Goal: Transaction & Acquisition: Book appointment/travel/reservation

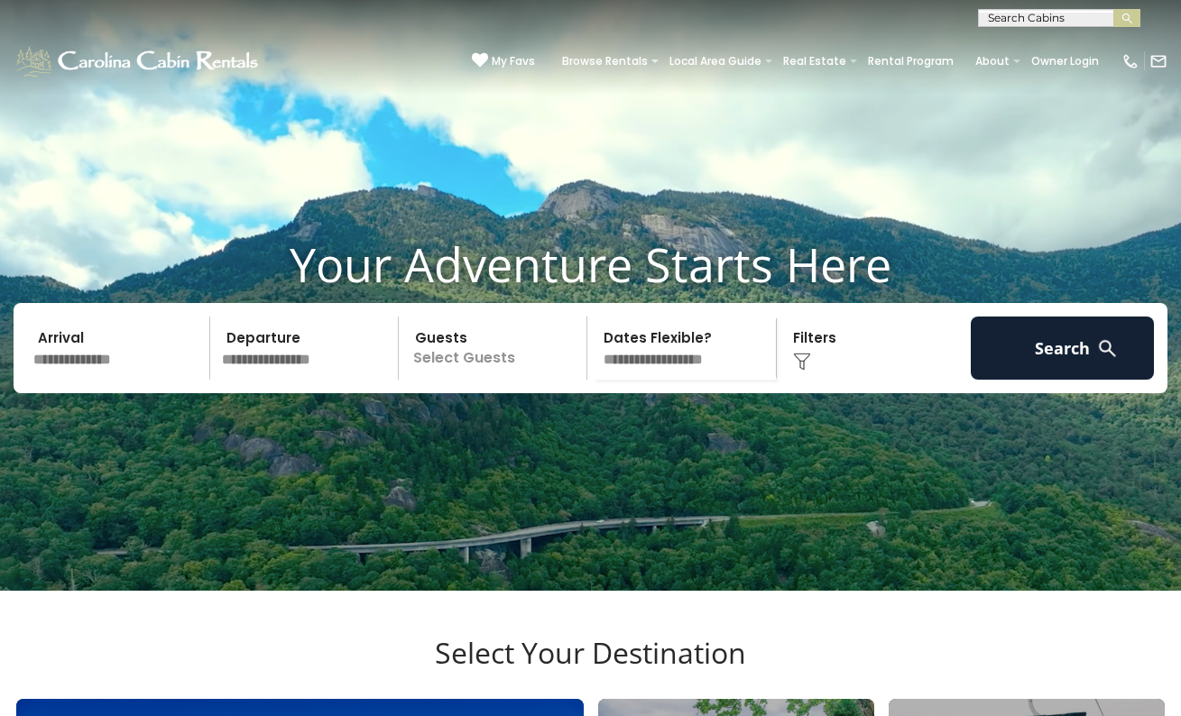
scroll to position [4, 0]
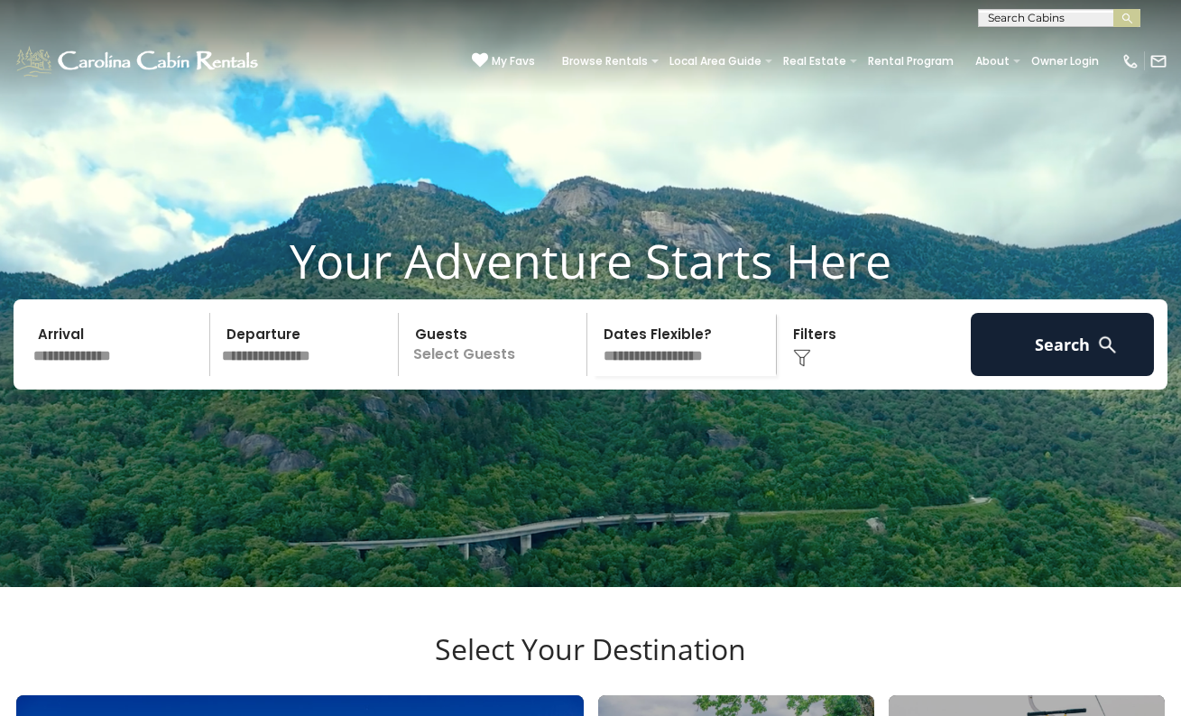
click at [134, 370] on input "text" at bounding box center [118, 344] width 183 height 63
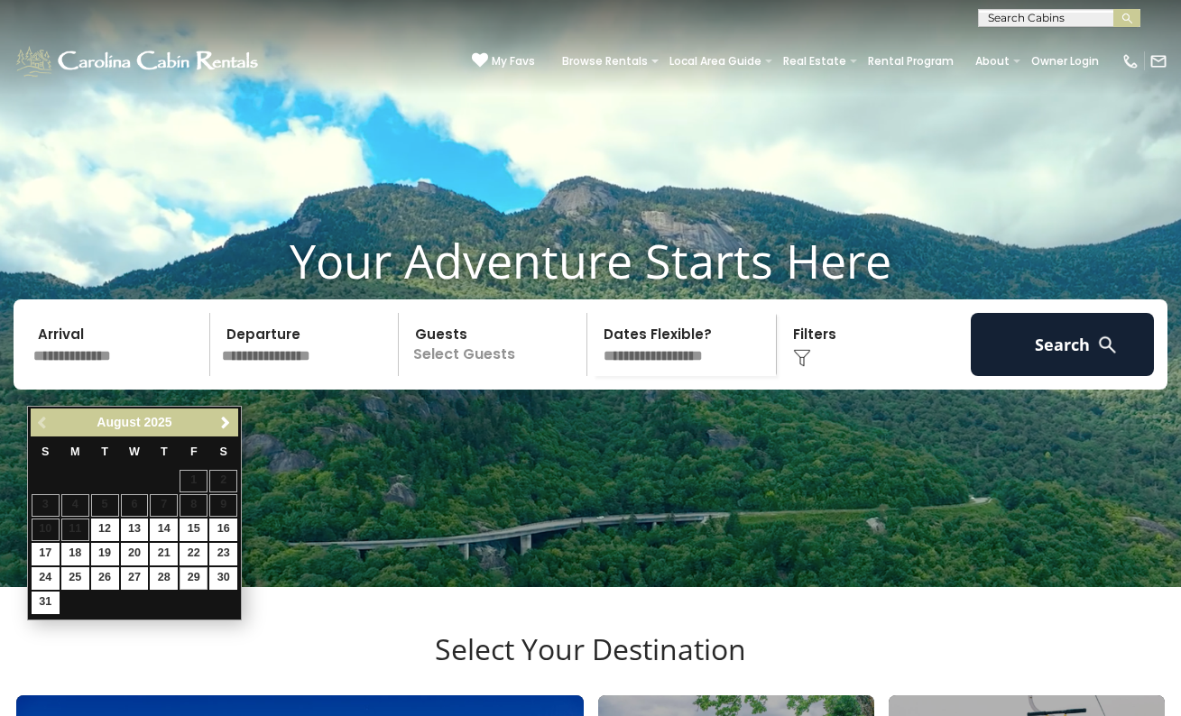
click at [198, 575] on link "29" at bounding box center [193, 578] width 28 height 23
type input "*******"
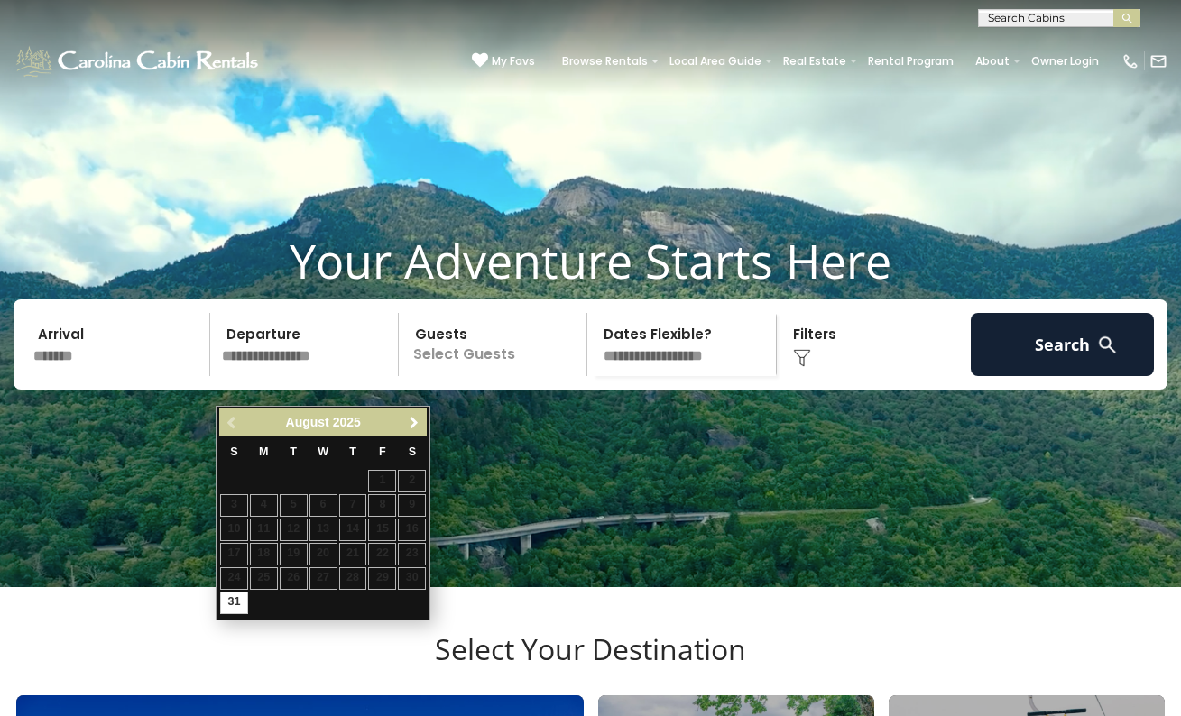
click at [412, 428] on span "Next" at bounding box center [414, 423] width 14 height 14
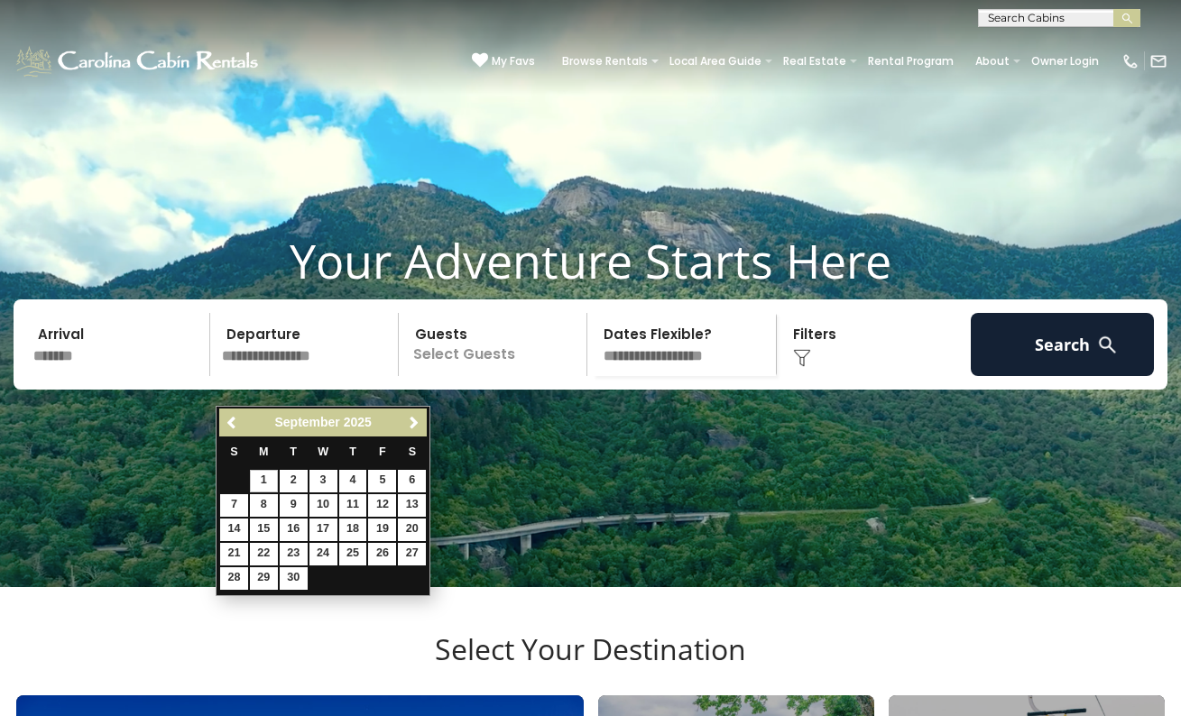
click at [267, 473] on link "1" at bounding box center [264, 481] width 28 height 23
type input "******"
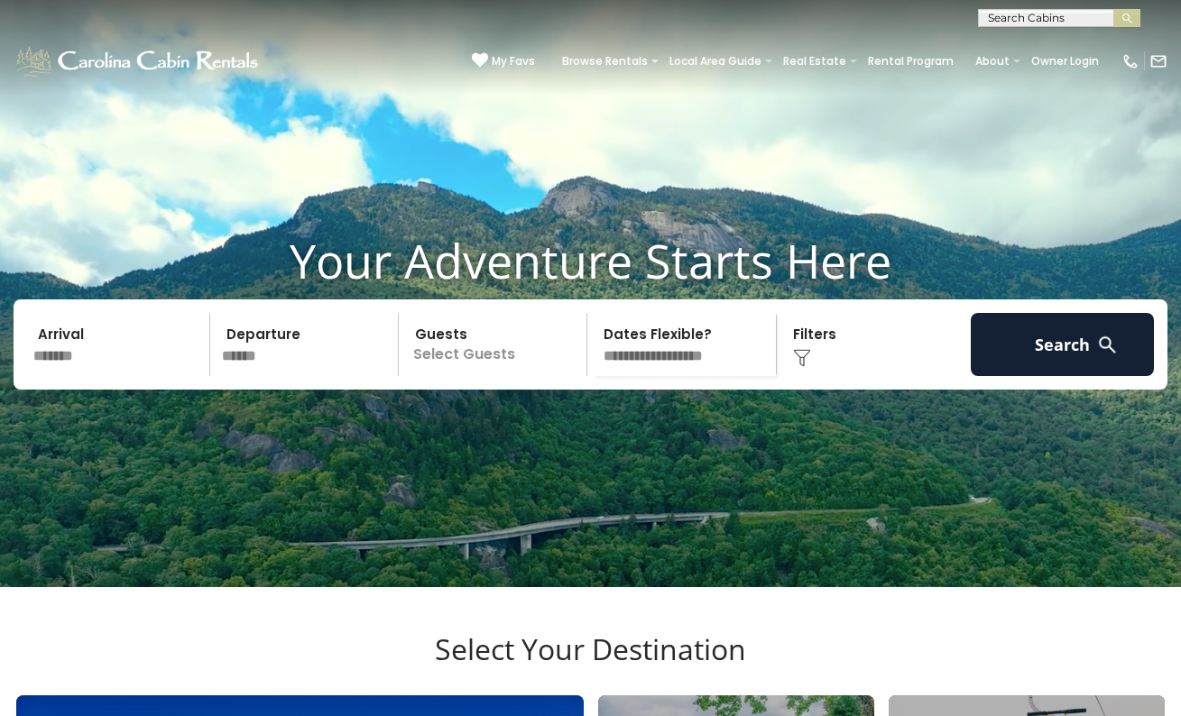
click at [448, 368] on p "Select Guests" at bounding box center [495, 344] width 182 height 63
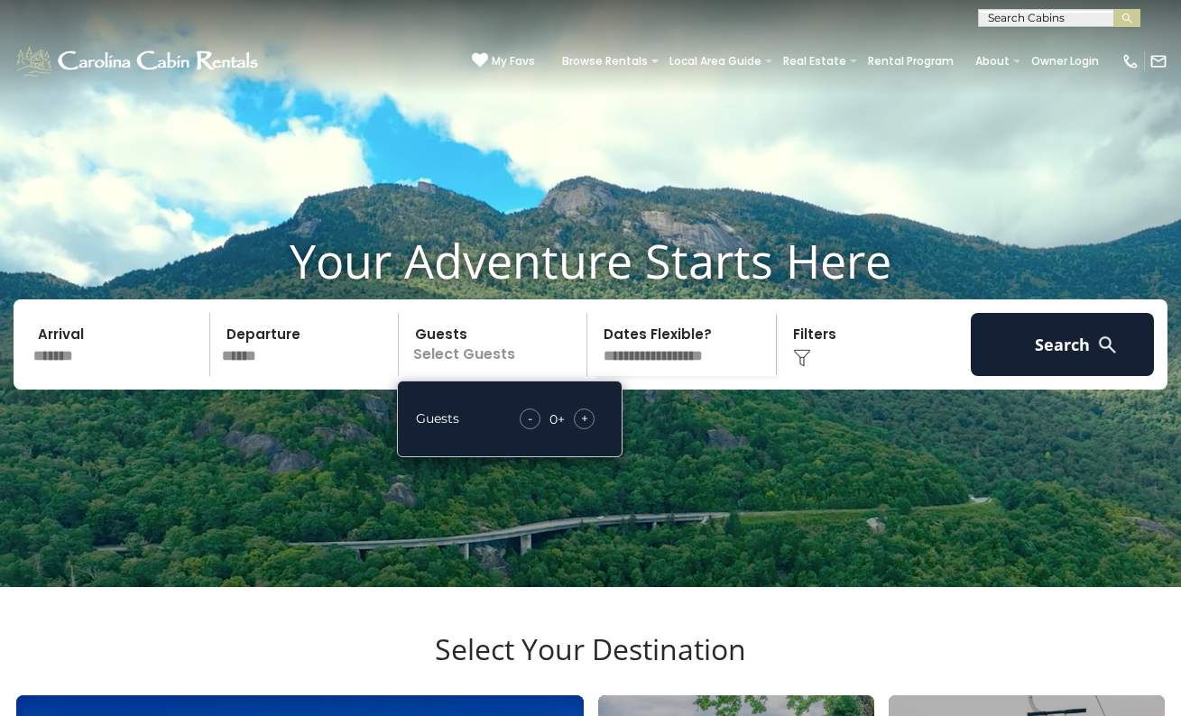
click at [577, 429] on div "+" at bounding box center [584, 419] width 21 height 21
click at [578, 429] on div "+" at bounding box center [584, 419] width 21 height 21
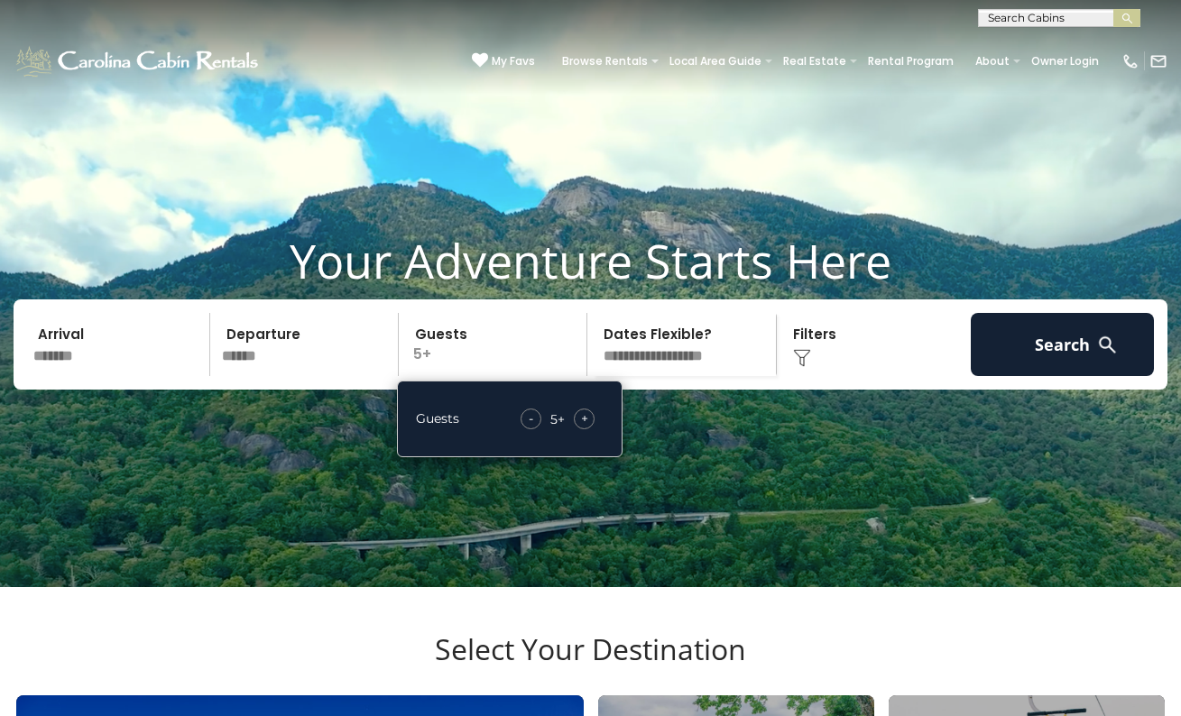
click at [534, 429] on div "-" at bounding box center [530, 419] width 21 height 21
click at [692, 474] on video at bounding box center [590, 291] width 1181 height 591
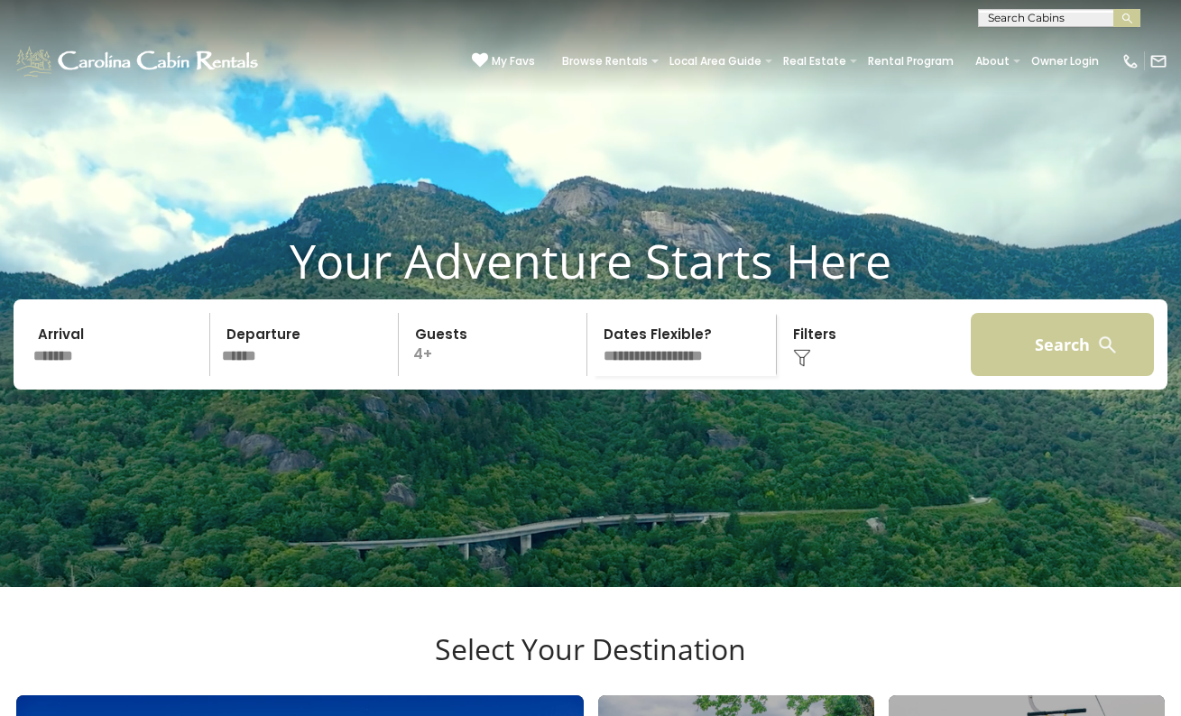
click at [1061, 366] on button "Search" at bounding box center [1062, 344] width 183 height 63
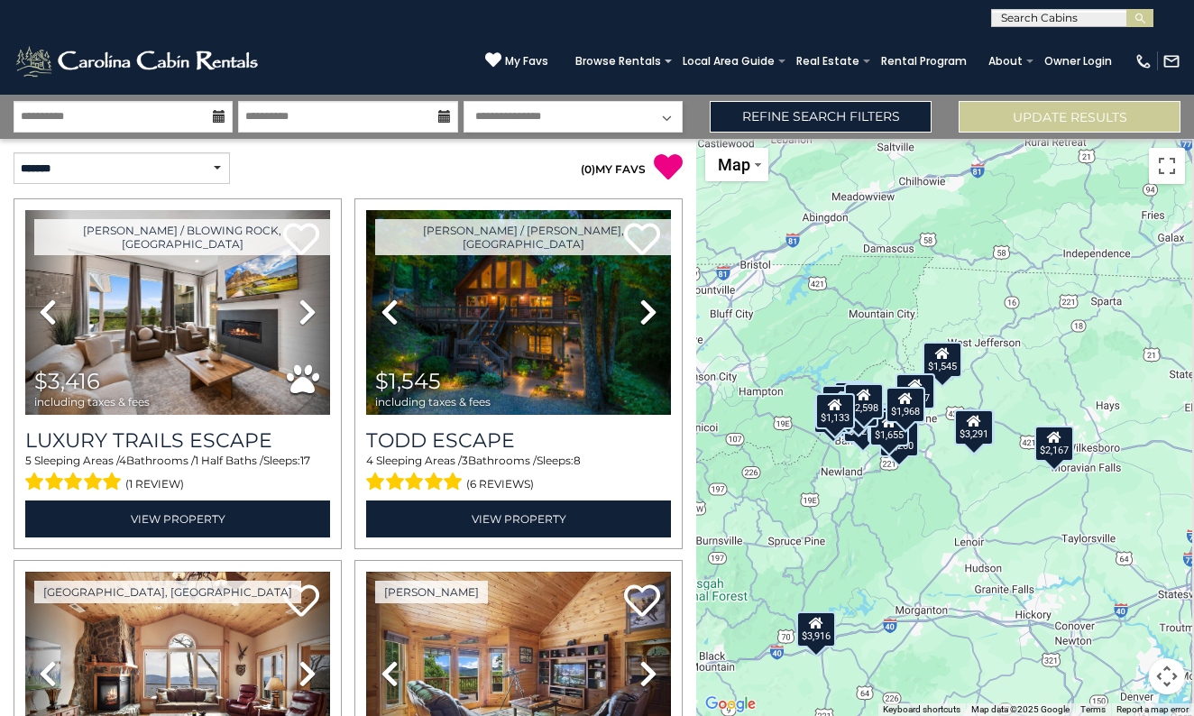
drag, startPoint x: 1019, startPoint y: 502, endPoint x: 948, endPoint y: 557, distance: 90.0
click at [948, 557] on div "$3,416 $1,545 $2,056 $3,916 $2,215 $3,477 $2,164 $1,618 $3,291 $1,310 $936 $1,2…" at bounding box center [945, 427] width 498 height 577
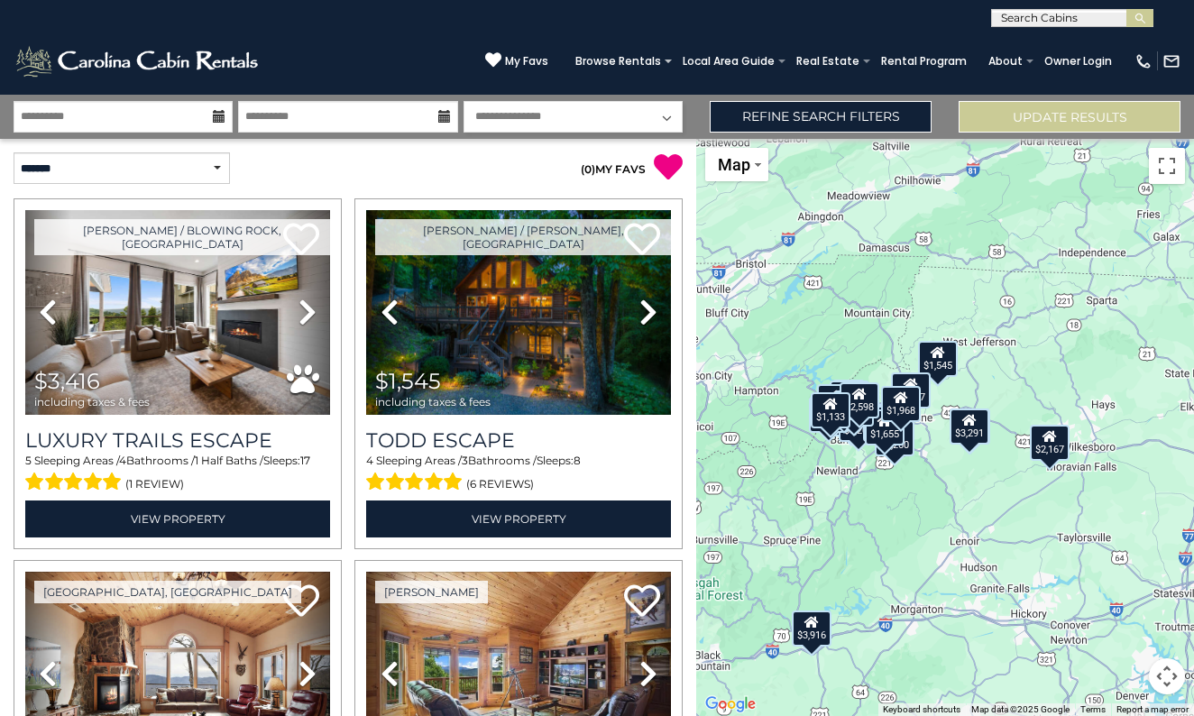
drag, startPoint x: 935, startPoint y: 600, endPoint x: 936, endPoint y: 566, distance: 34.3
click at [936, 566] on div "$3,416 $1,545 $2,056 $3,916 $2,215 $3,477 $2,164 $1,618 $3,291 $1,310 $936 $1,2…" at bounding box center [945, 427] width 498 height 577
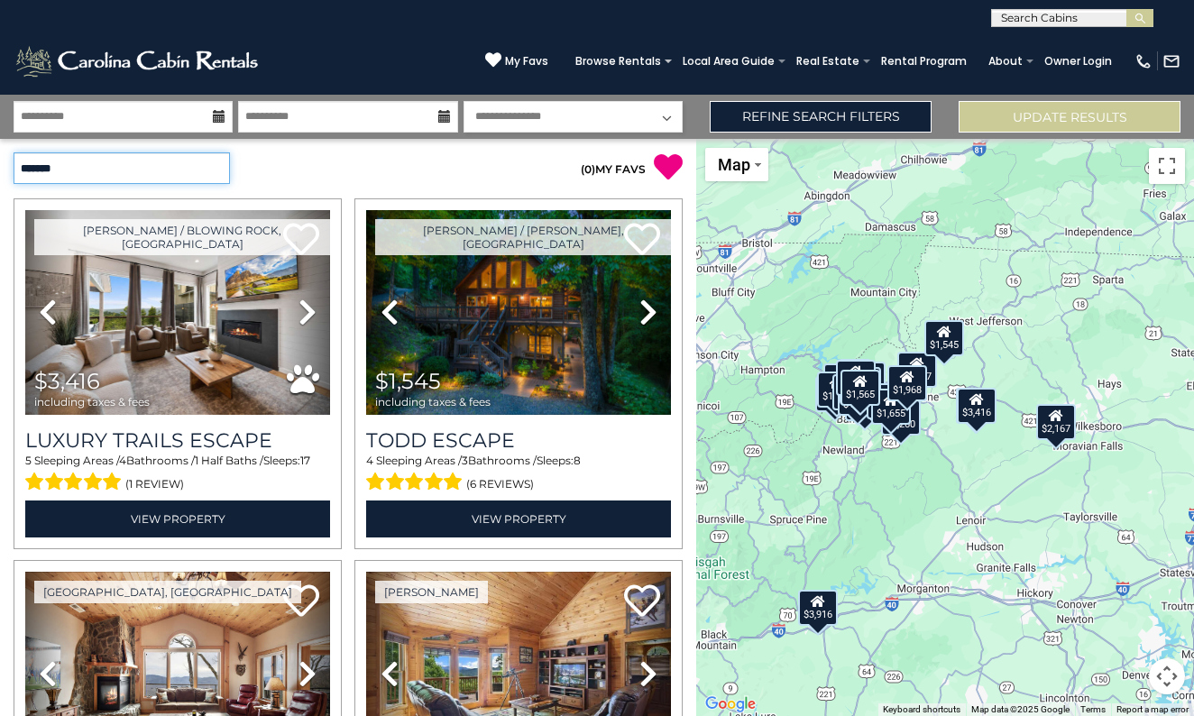
select select "*********"
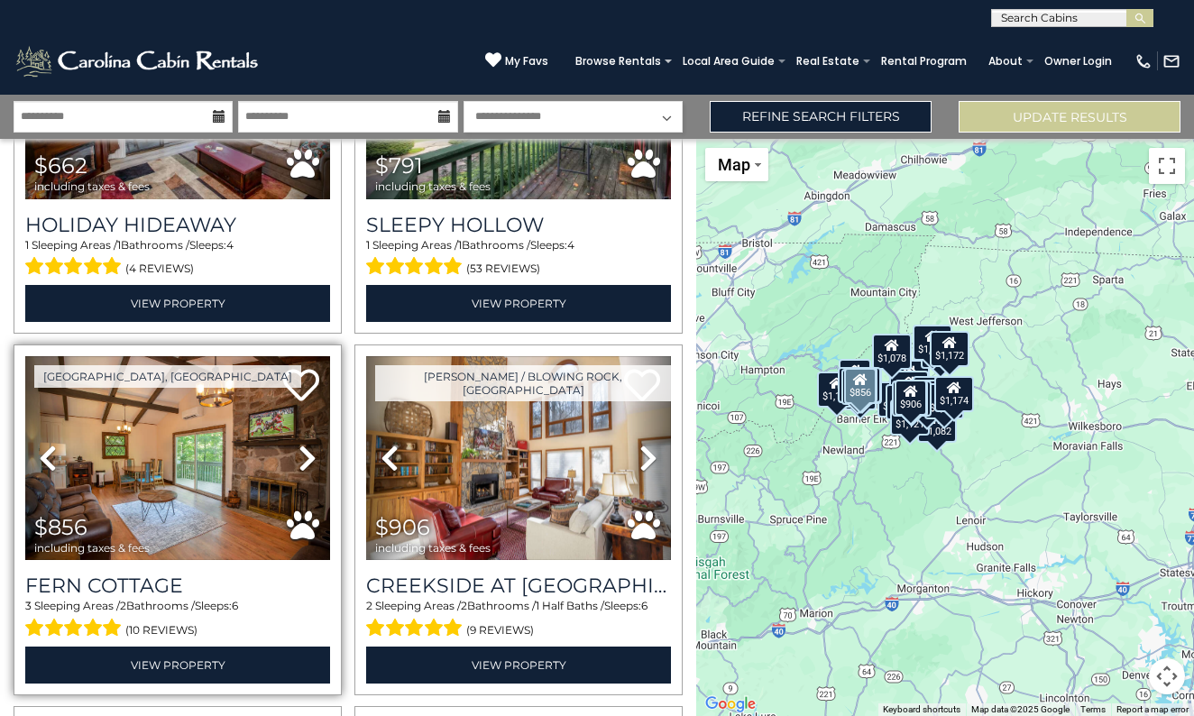
scroll to position [328, 0]
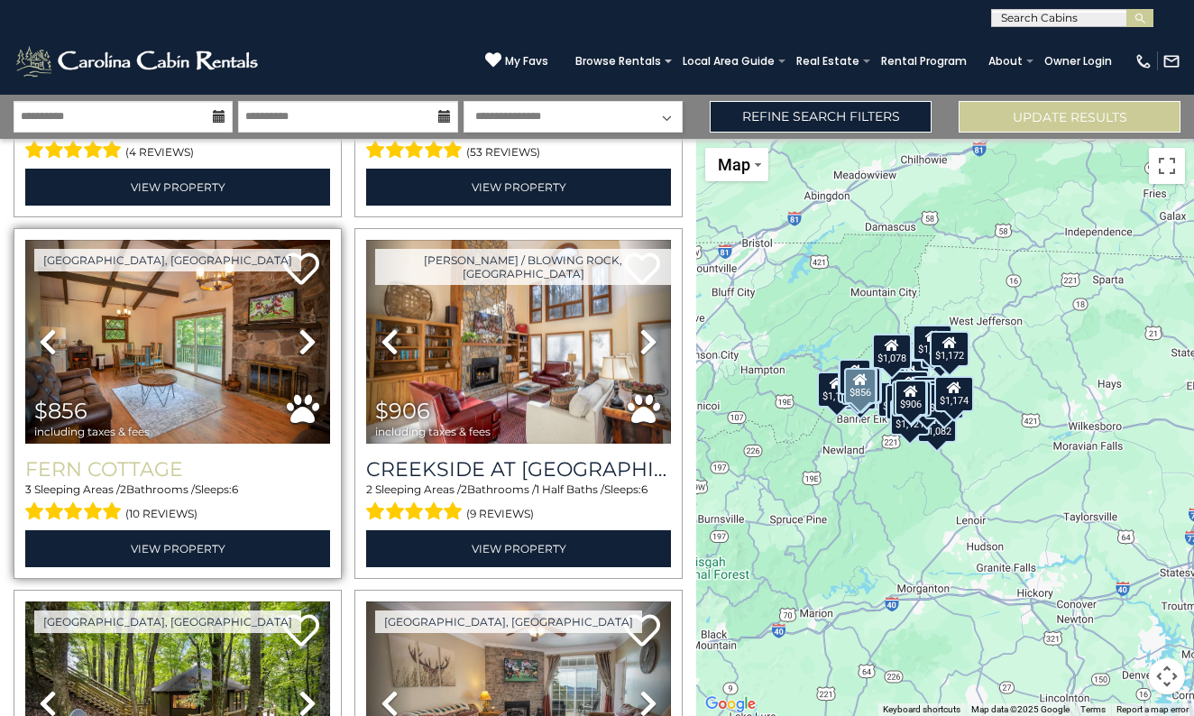
click at [114, 457] on h3 "Fern Cottage" at bounding box center [177, 469] width 305 height 24
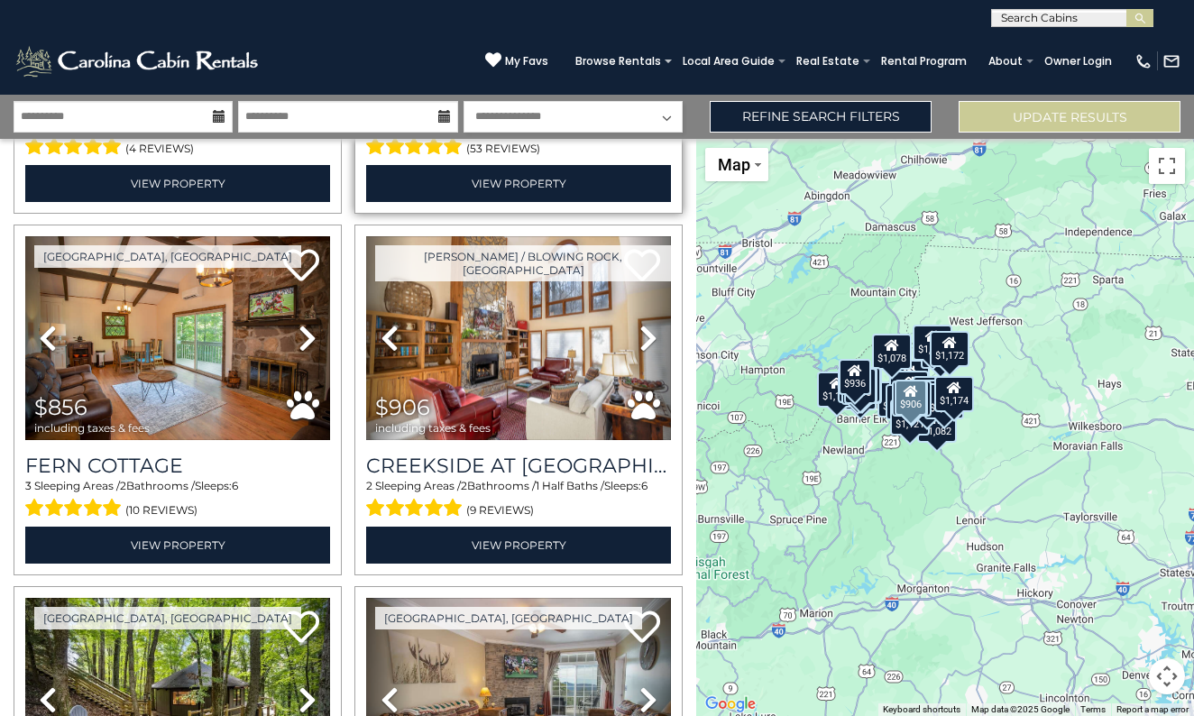
scroll to position [0, 0]
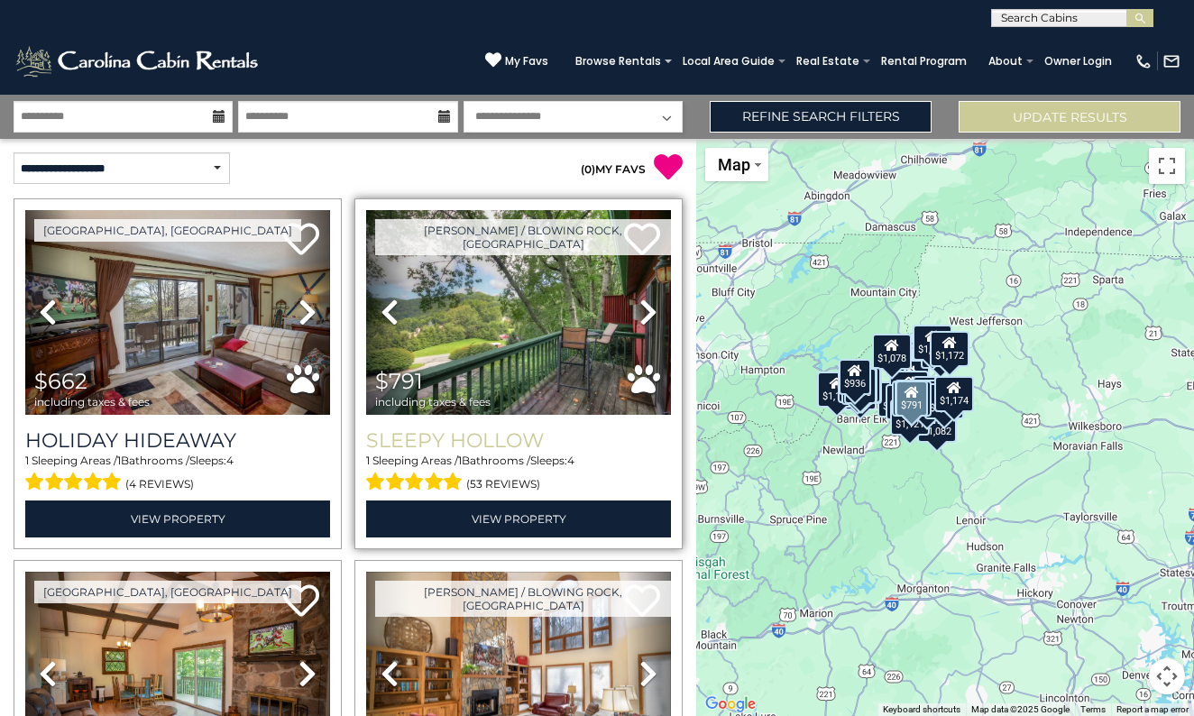
click at [413, 435] on h3 "Sleepy Hollow" at bounding box center [518, 440] width 305 height 24
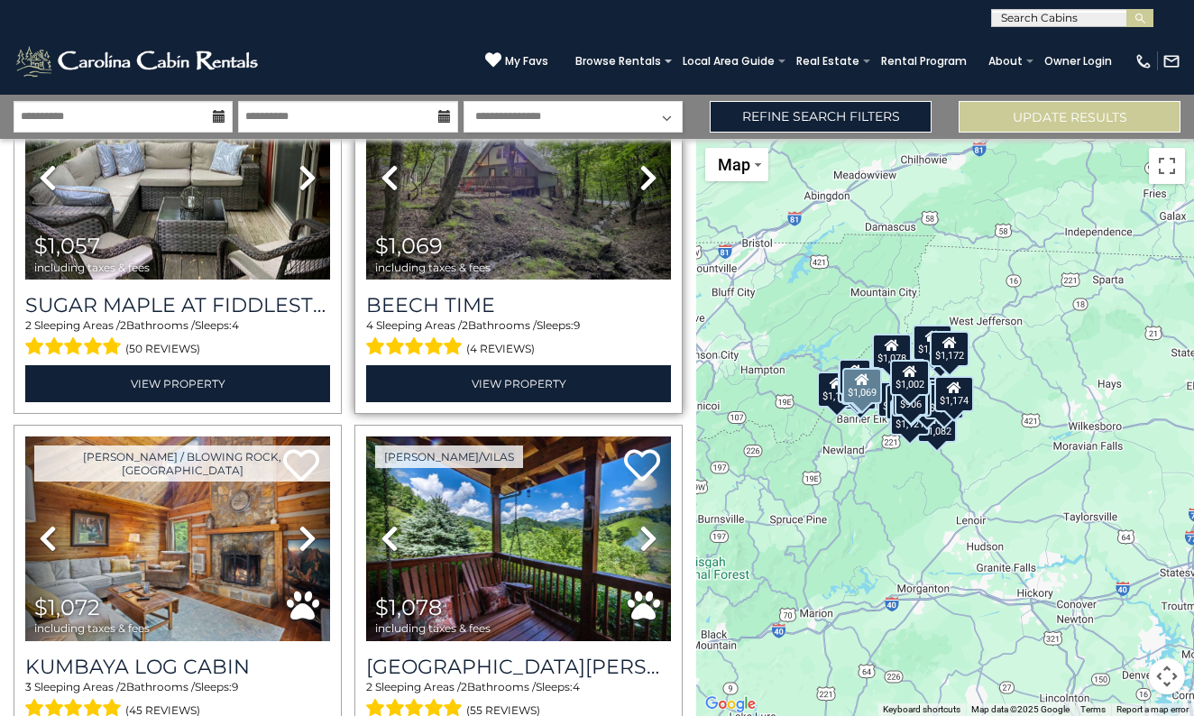
scroll to position [1562, 0]
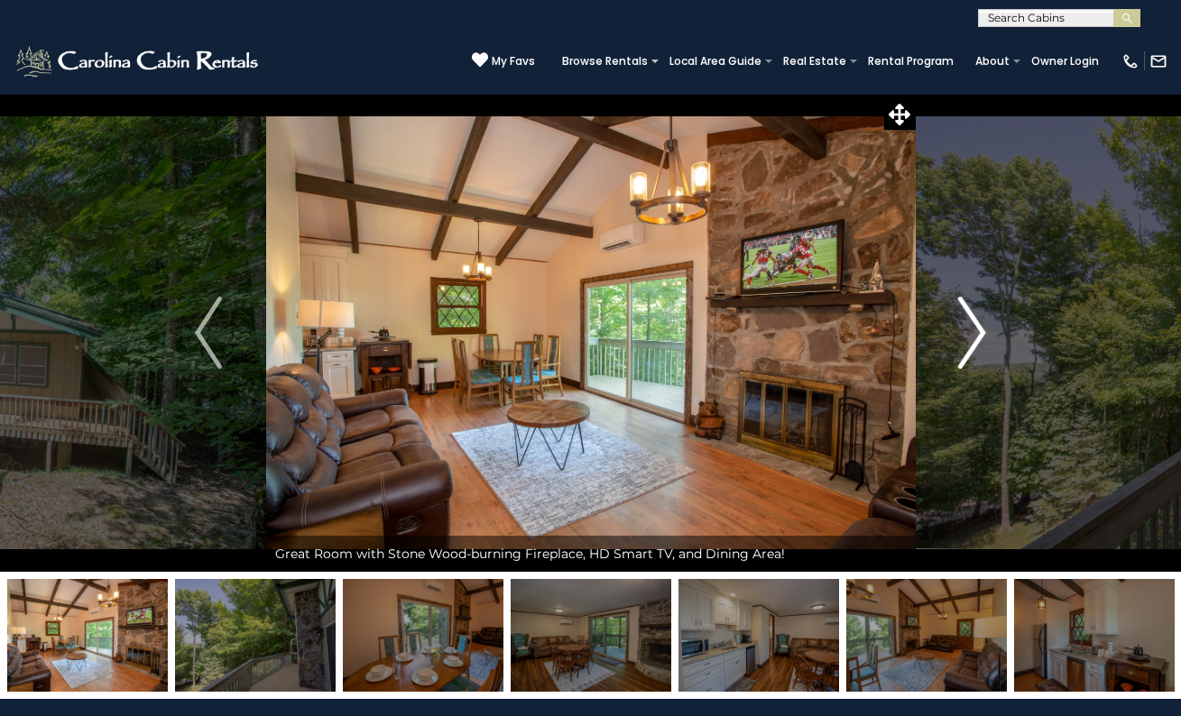
click at [975, 339] on img "Next" at bounding box center [972, 333] width 27 height 72
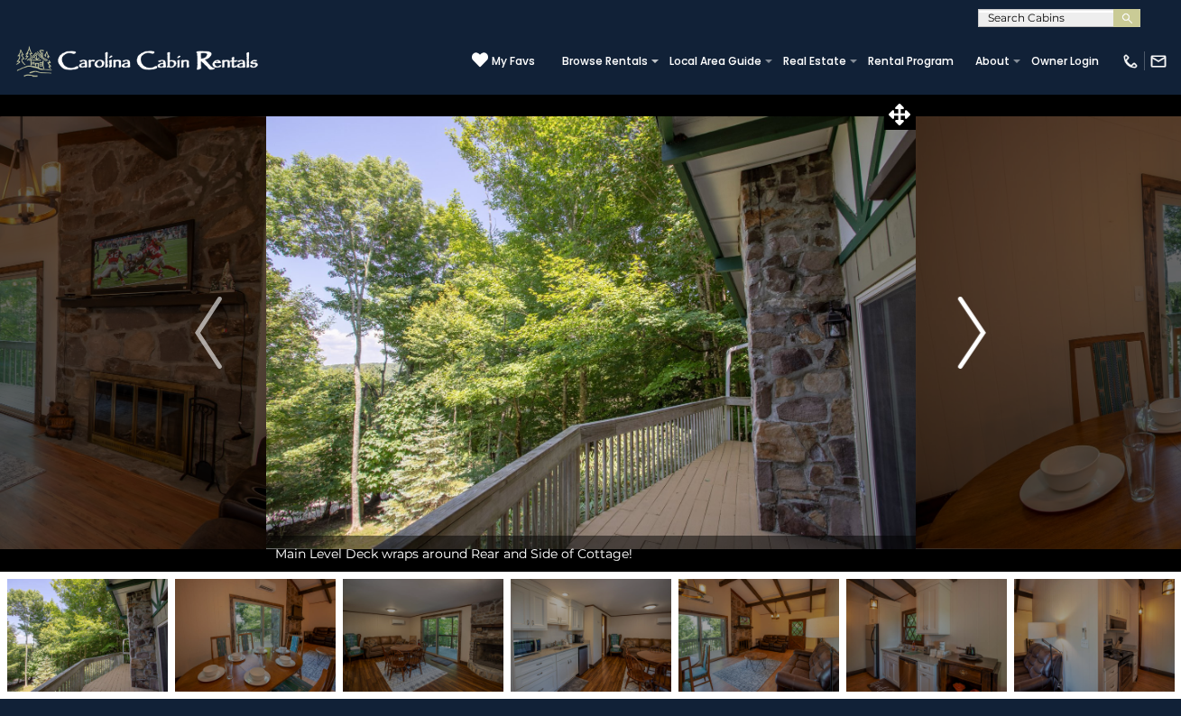
click at [975, 339] on img "Next" at bounding box center [972, 333] width 27 height 72
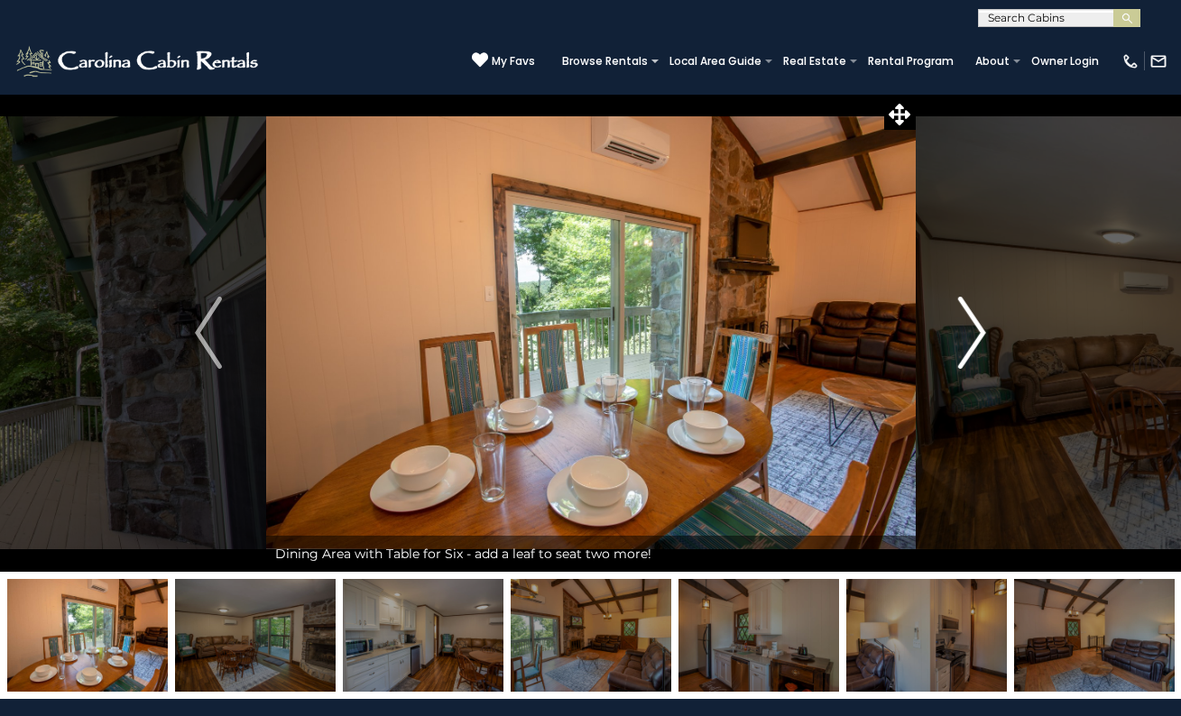
click at [975, 339] on img "Next" at bounding box center [972, 333] width 27 height 72
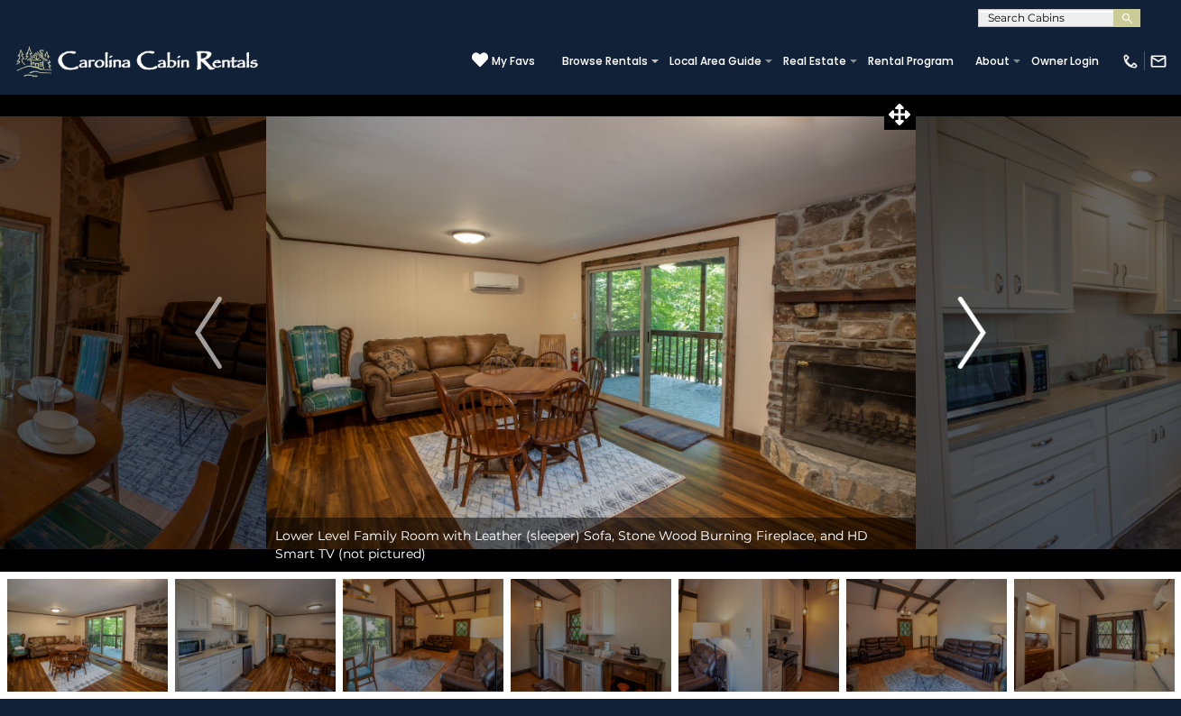
click at [975, 339] on img "Next" at bounding box center [972, 333] width 27 height 72
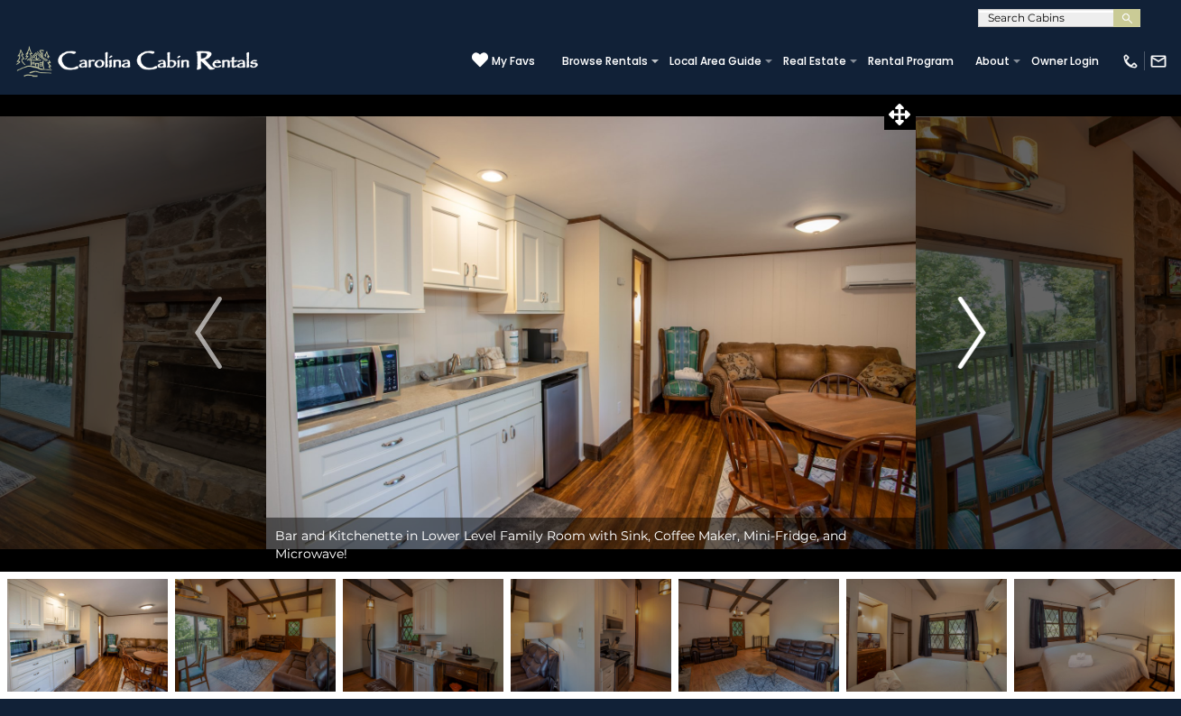
click at [975, 339] on img "Next" at bounding box center [972, 333] width 27 height 72
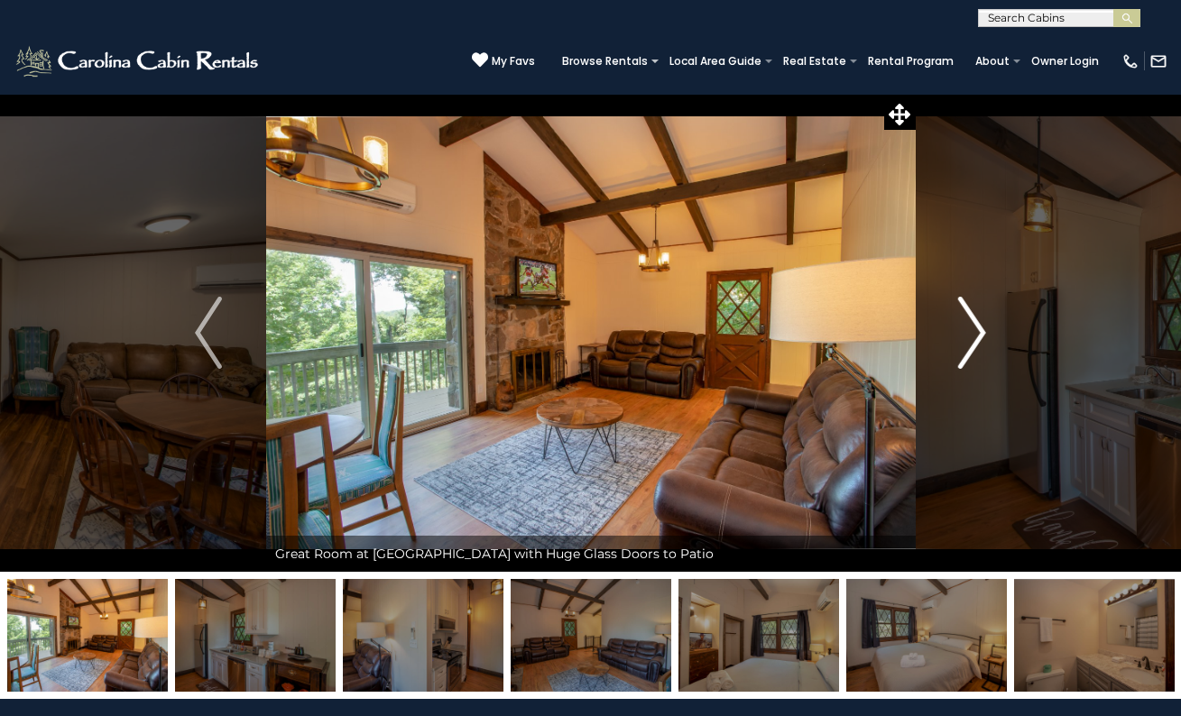
click at [979, 319] on img "Next" at bounding box center [972, 333] width 27 height 72
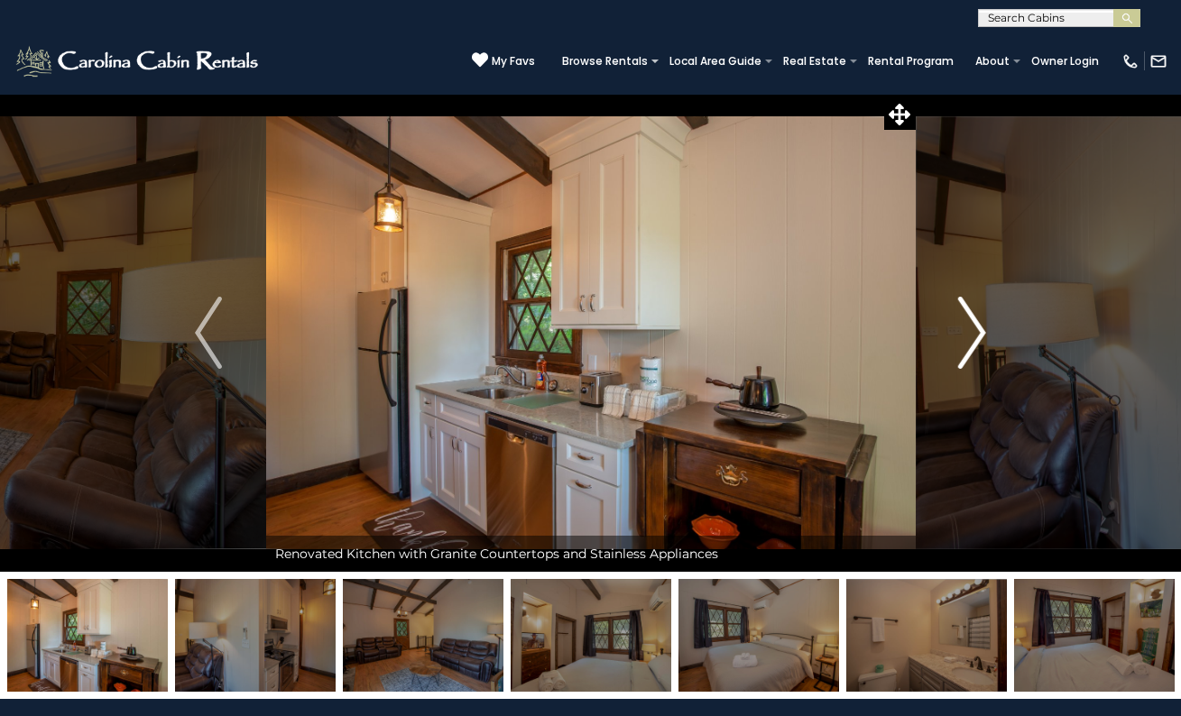
click at [979, 319] on img "Next" at bounding box center [972, 333] width 27 height 72
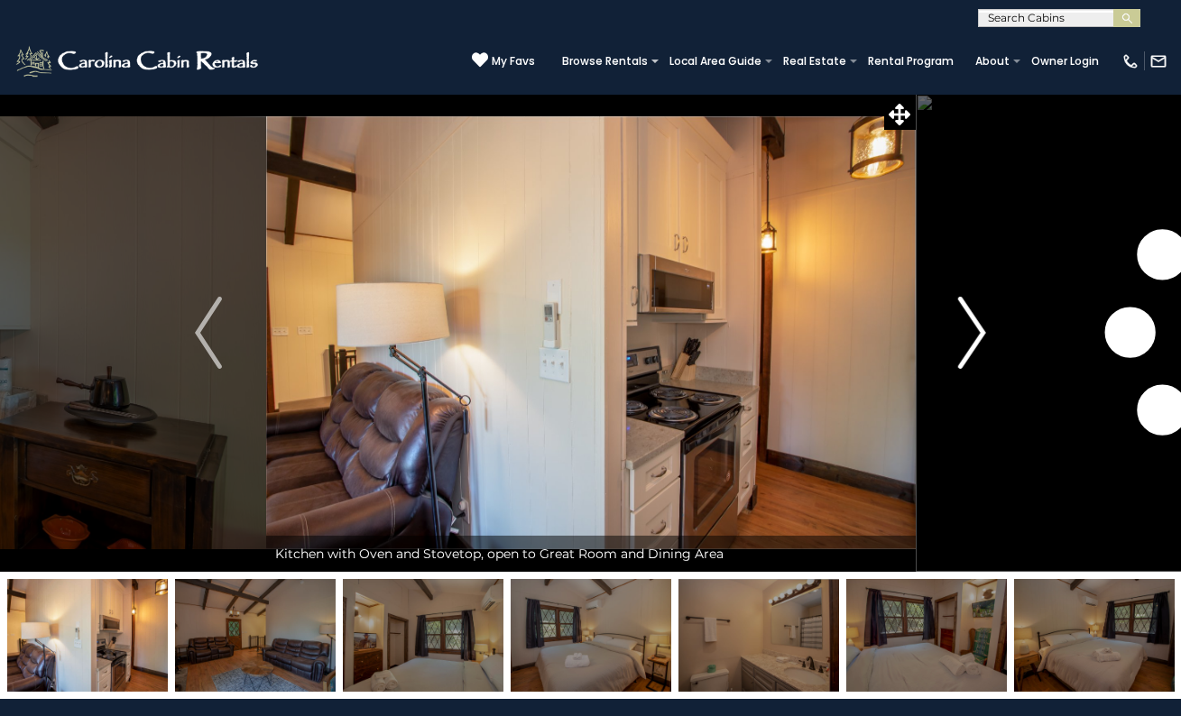
click at [979, 319] on img "Next" at bounding box center [972, 333] width 27 height 72
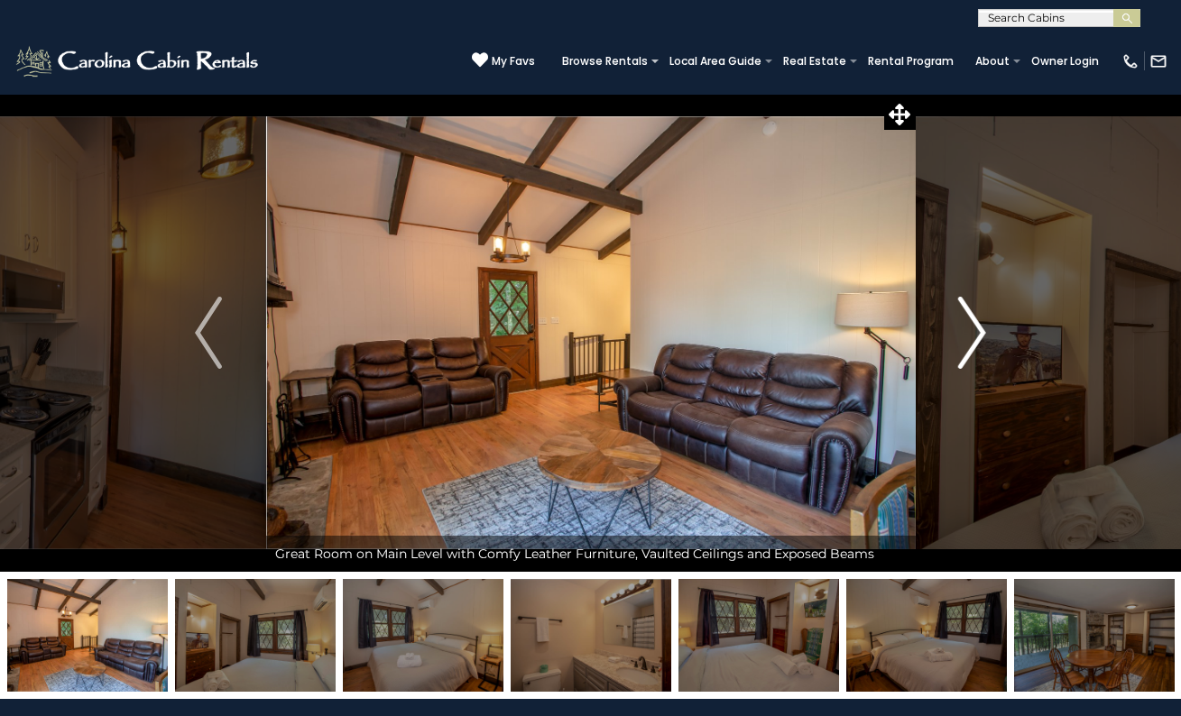
click at [979, 319] on img "Next" at bounding box center [972, 333] width 27 height 72
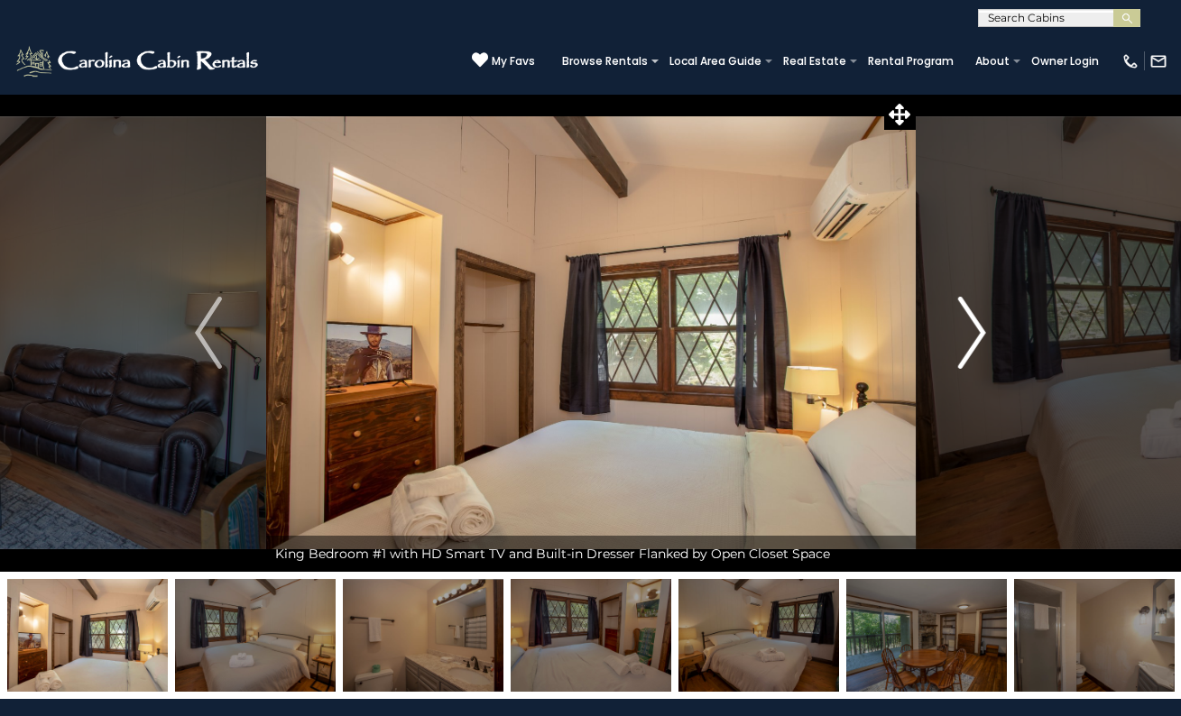
click at [979, 319] on img "Next" at bounding box center [972, 333] width 27 height 72
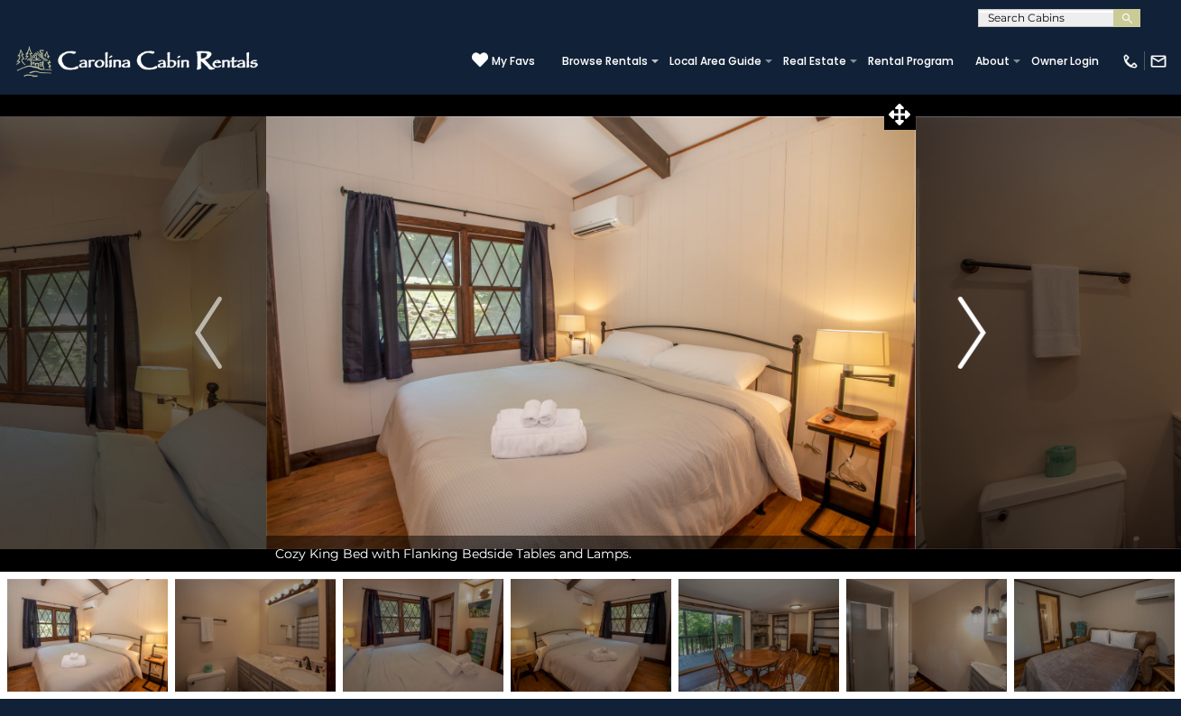
click at [979, 319] on img "Next" at bounding box center [972, 333] width 27 height 72
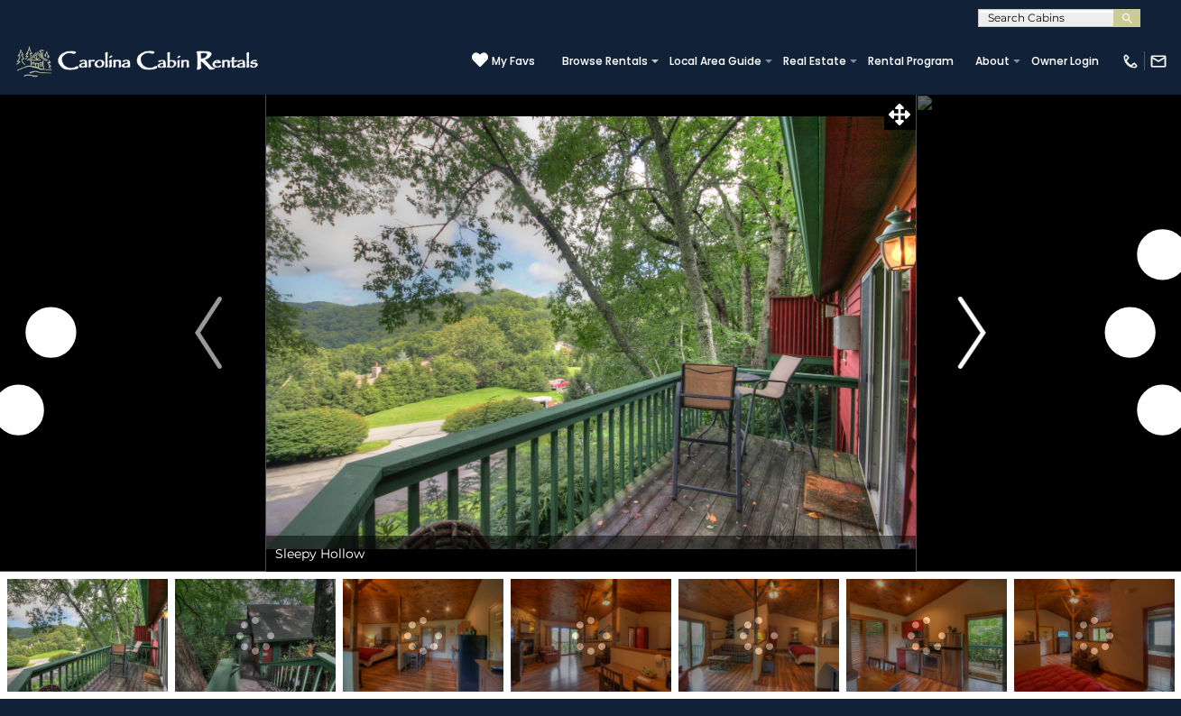
click at [976, 331] on img "Next" at bounding box center [972, 333] width 27 height 72
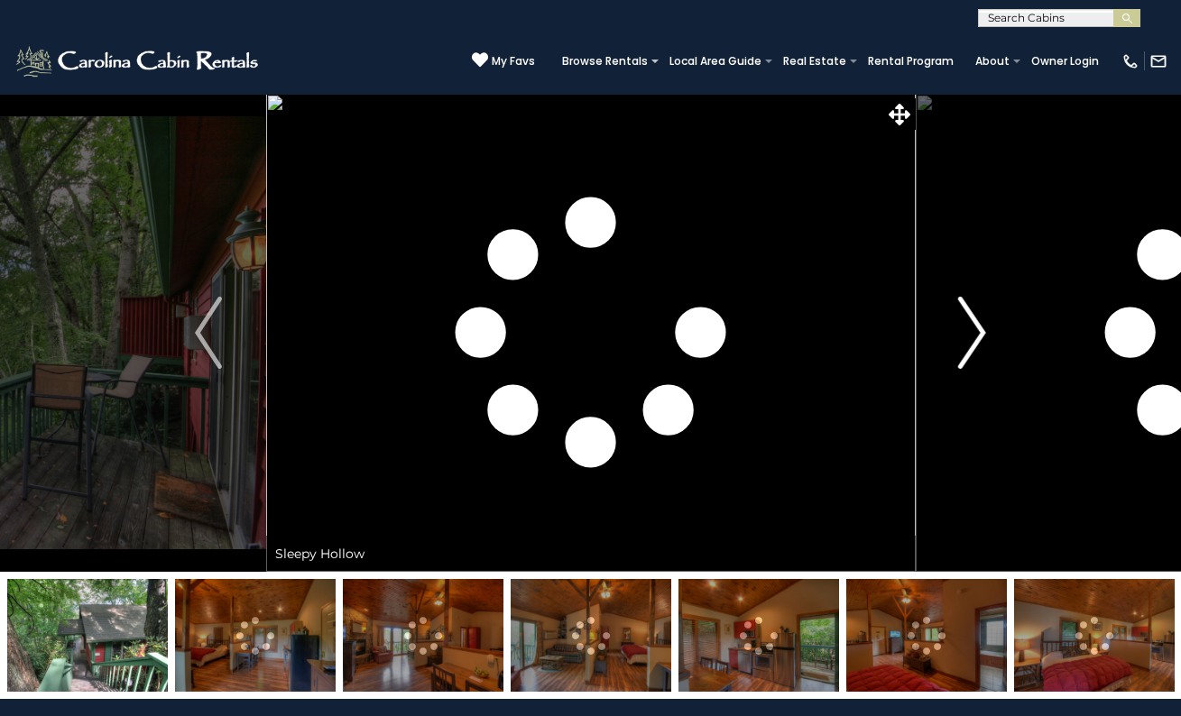
click at [976, 331] on img "Next" at bounding box center [972, 333] width 27 height 72
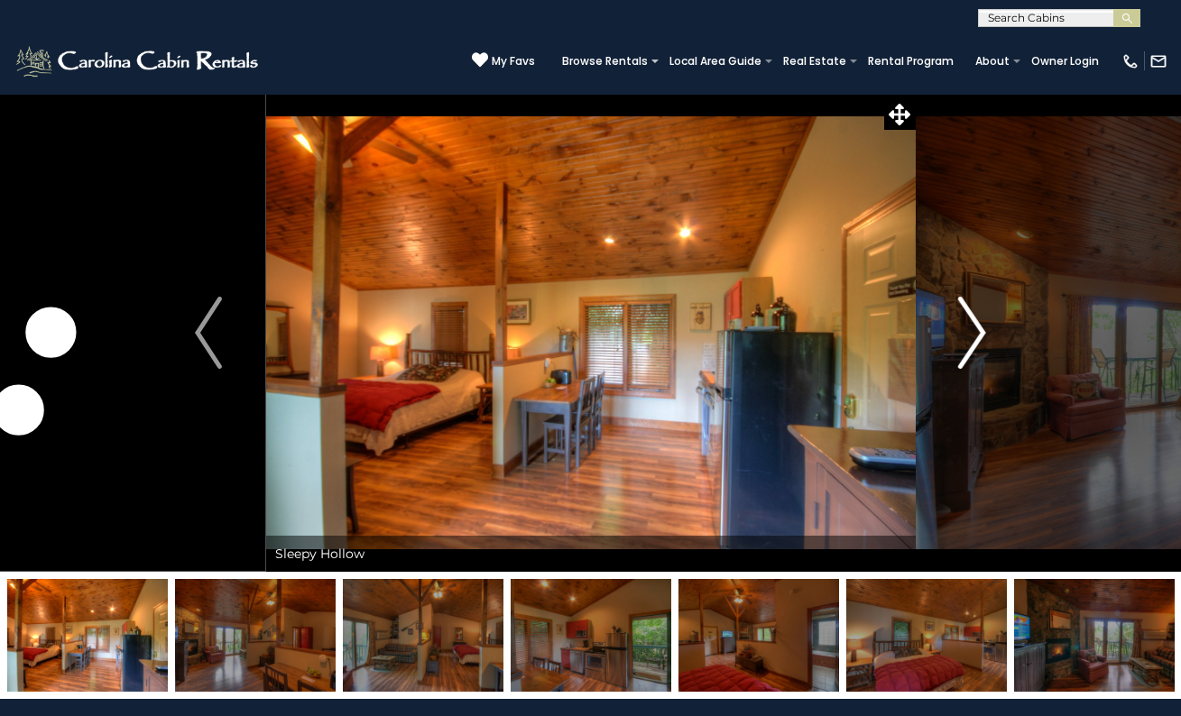
click at [976, 331] on img "Next" at bounding box center [972, 333] width 27 height 72
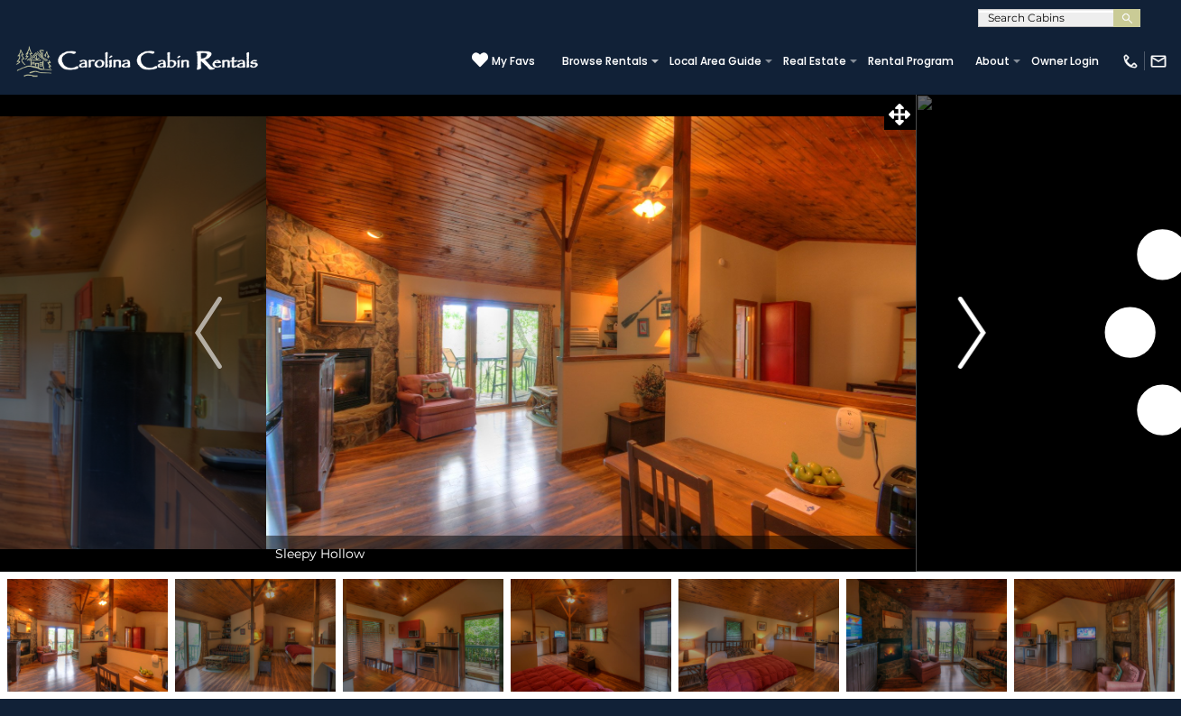
click at [976, 331] on img "Next" at bounding box center [972, 333] width 27 height 72
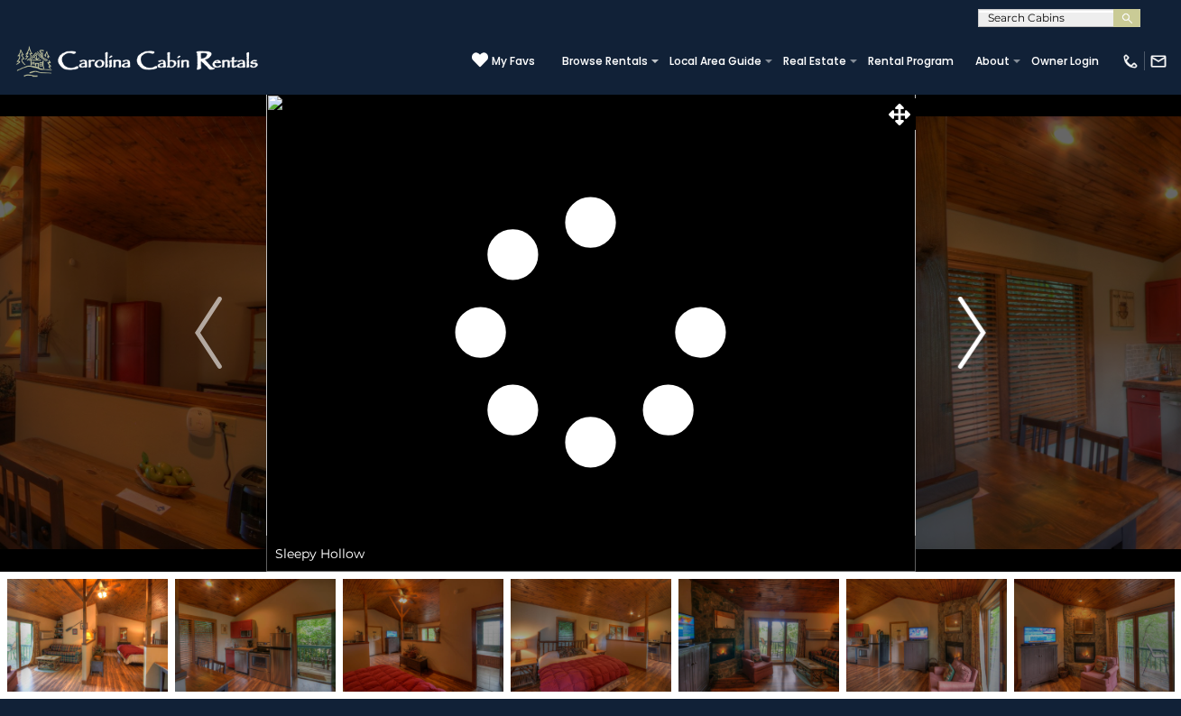
click at [976, 331] on img "Next" at bounding box center [972, 333] width 27 height 72
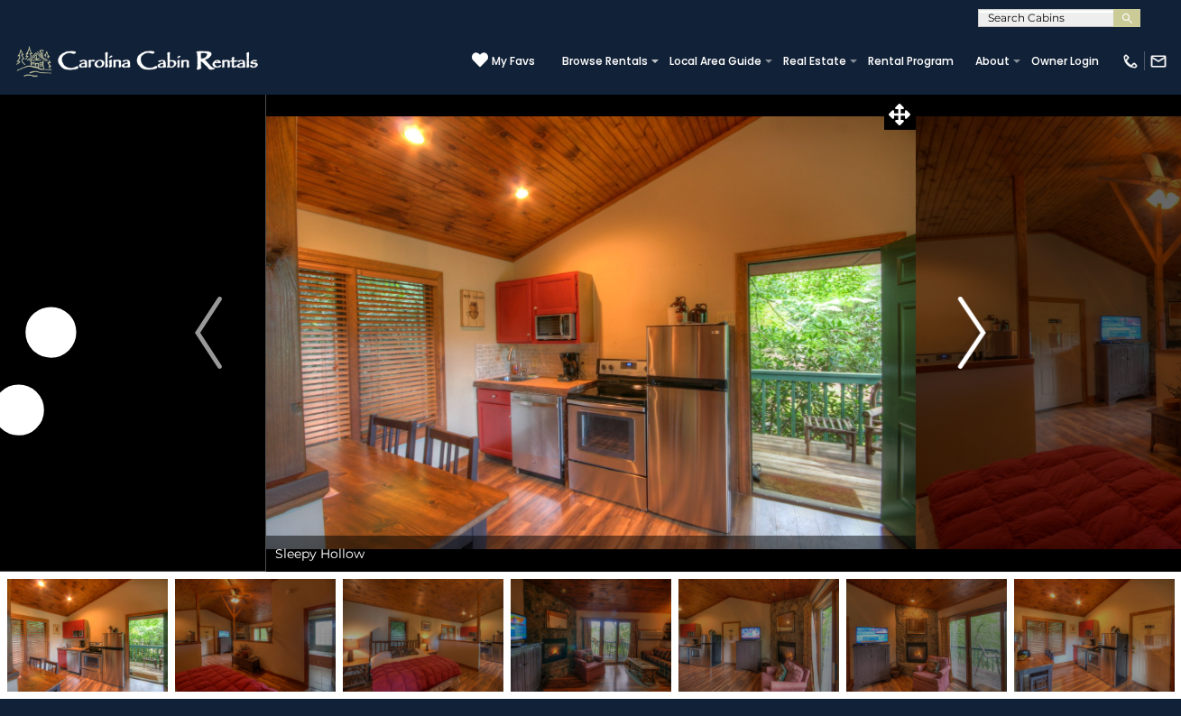
click at [976, 331] on img "Next" at bounding box center [972, 333] width 27 height 72
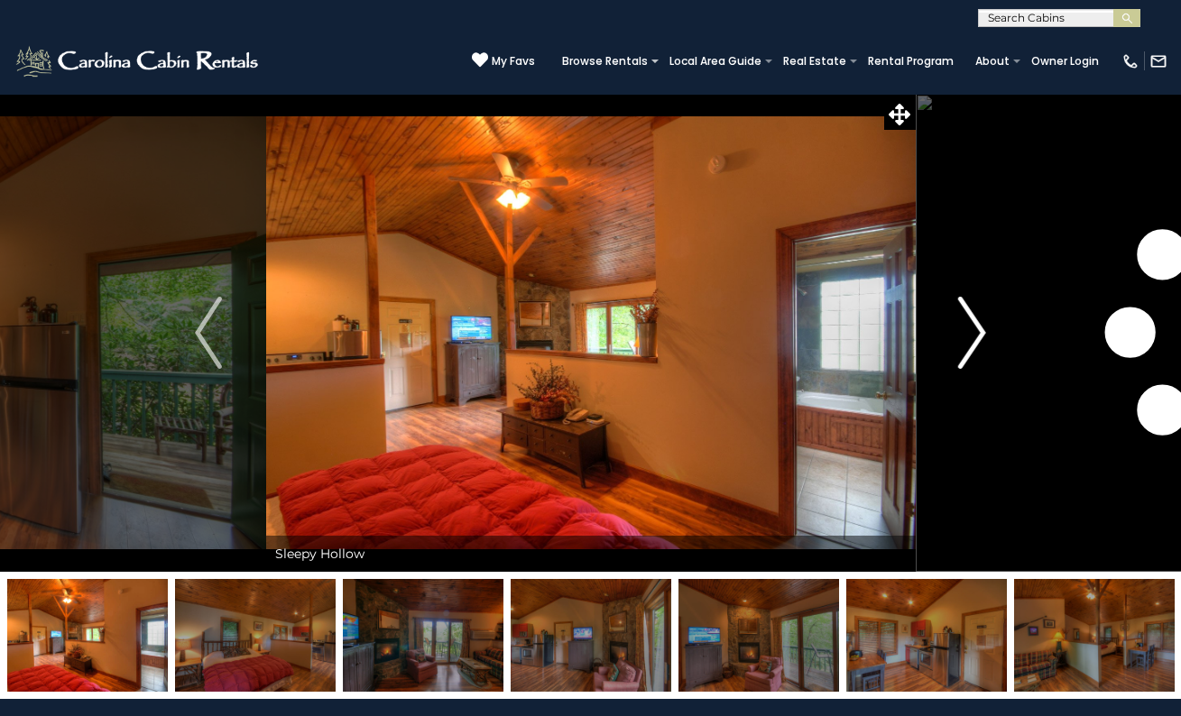
click at [976, 331] on img "Next" at bounding box center [972, 333] width 27 height 72
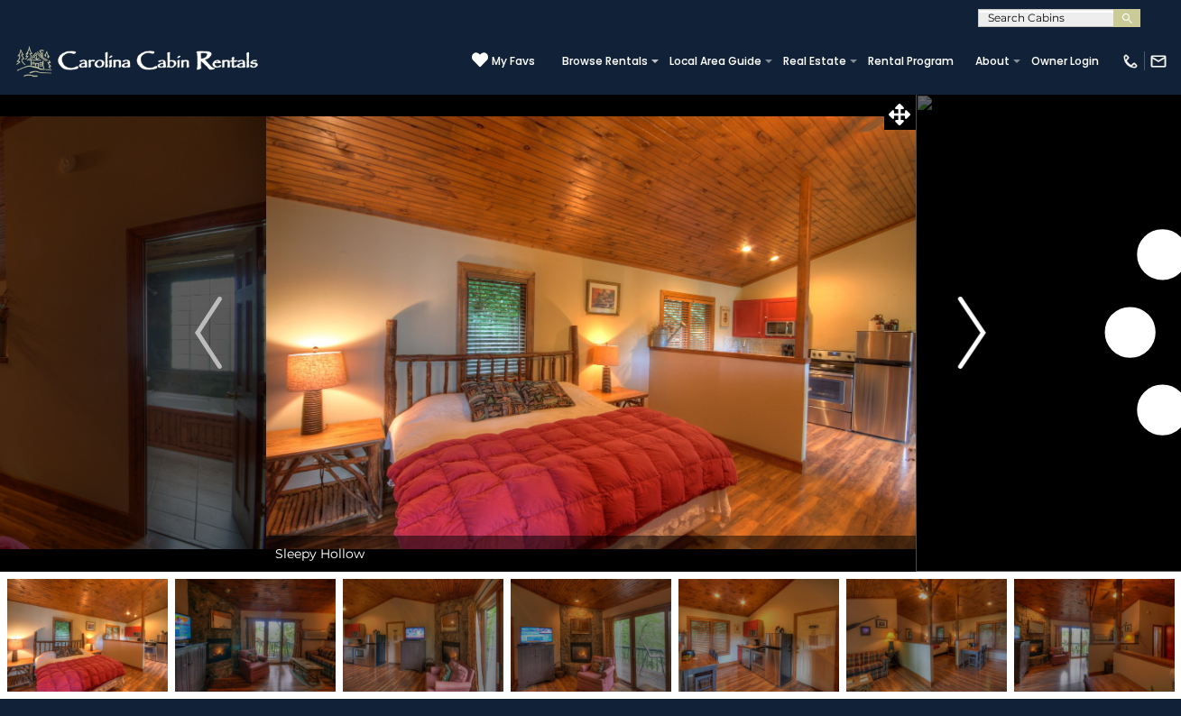
click at [976, 331] on img "Next" at bounding box center [972, 333] width 27 height 72
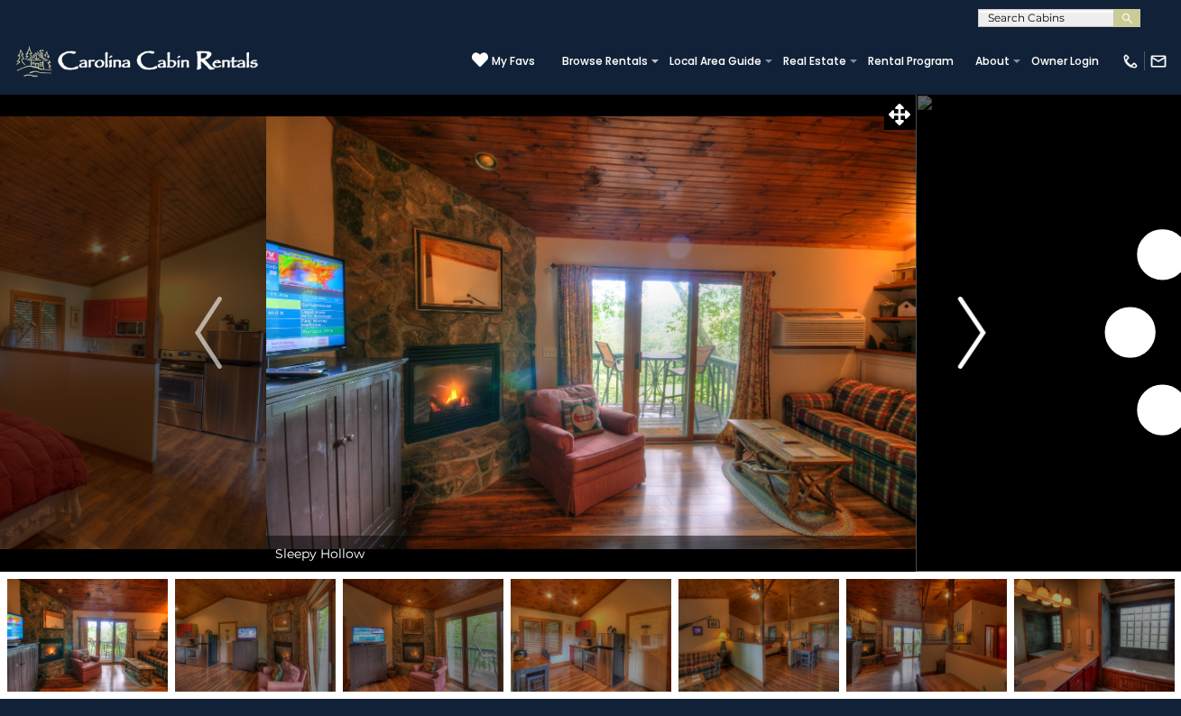
click at [976, 331] on img "Next" at bounding box center [972, 333] width 27 height 72
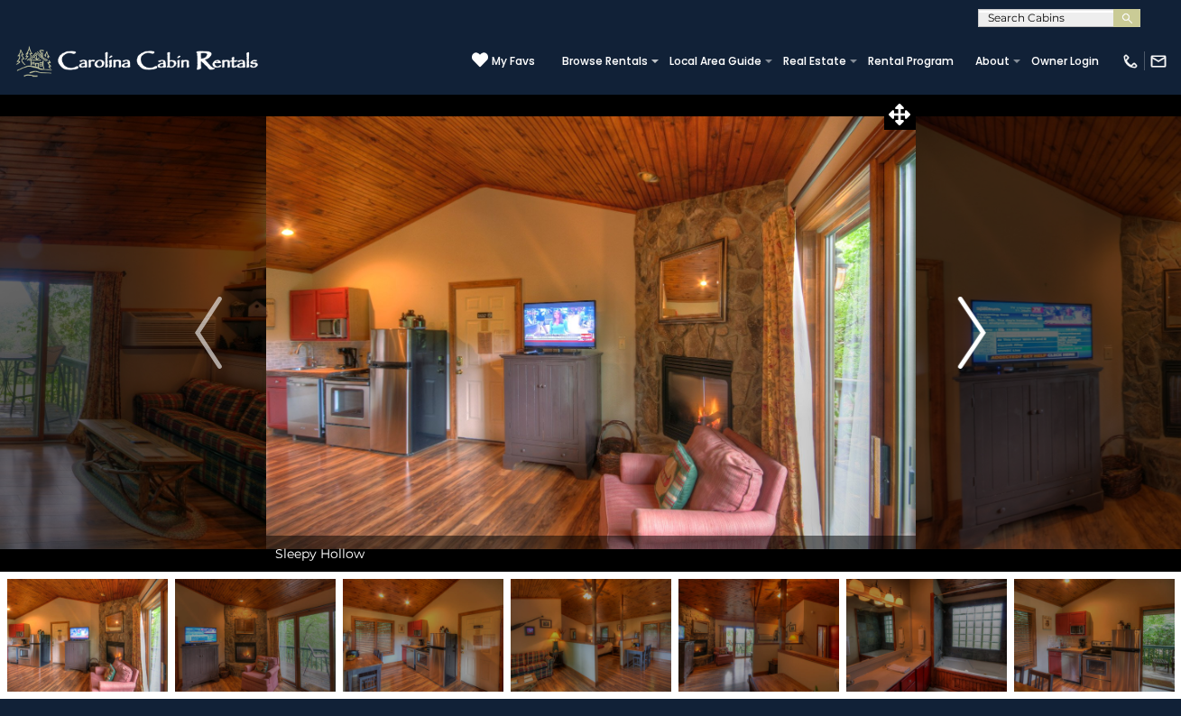
click at [976, 331] on img "Next" at bounding box center [972, 333] width 27 height 72
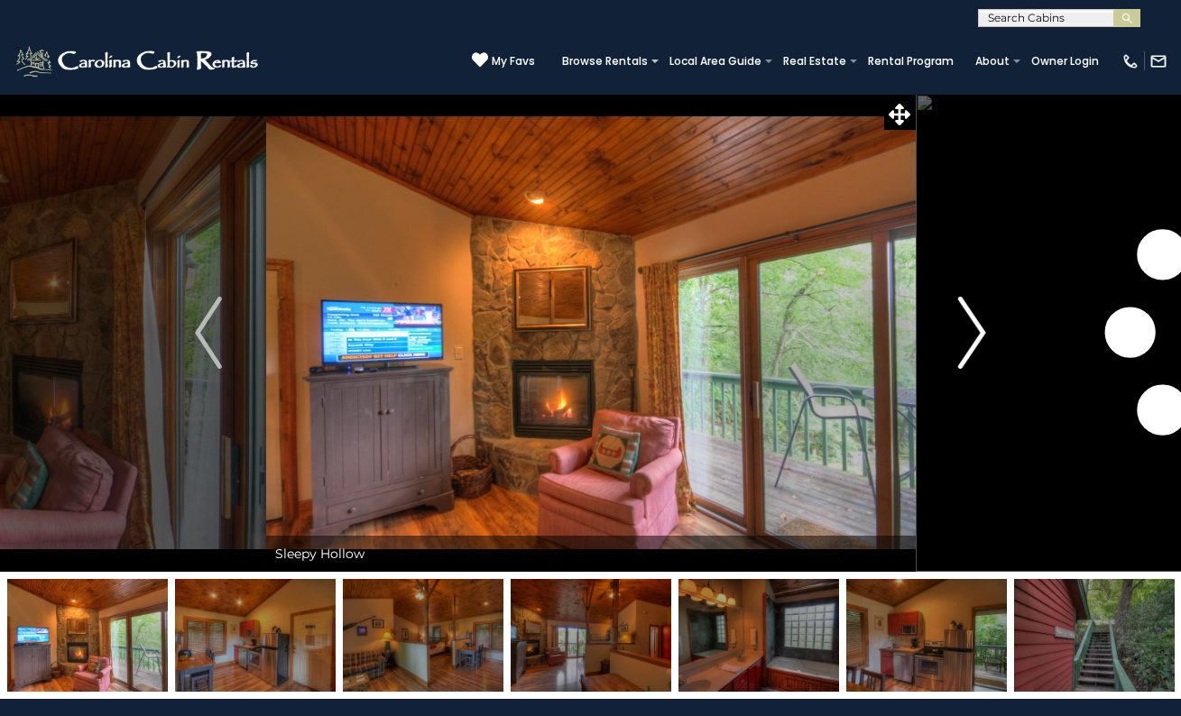
click at [976, 331] on img "Next" at bounding box center [972, 333] width 27 height 72
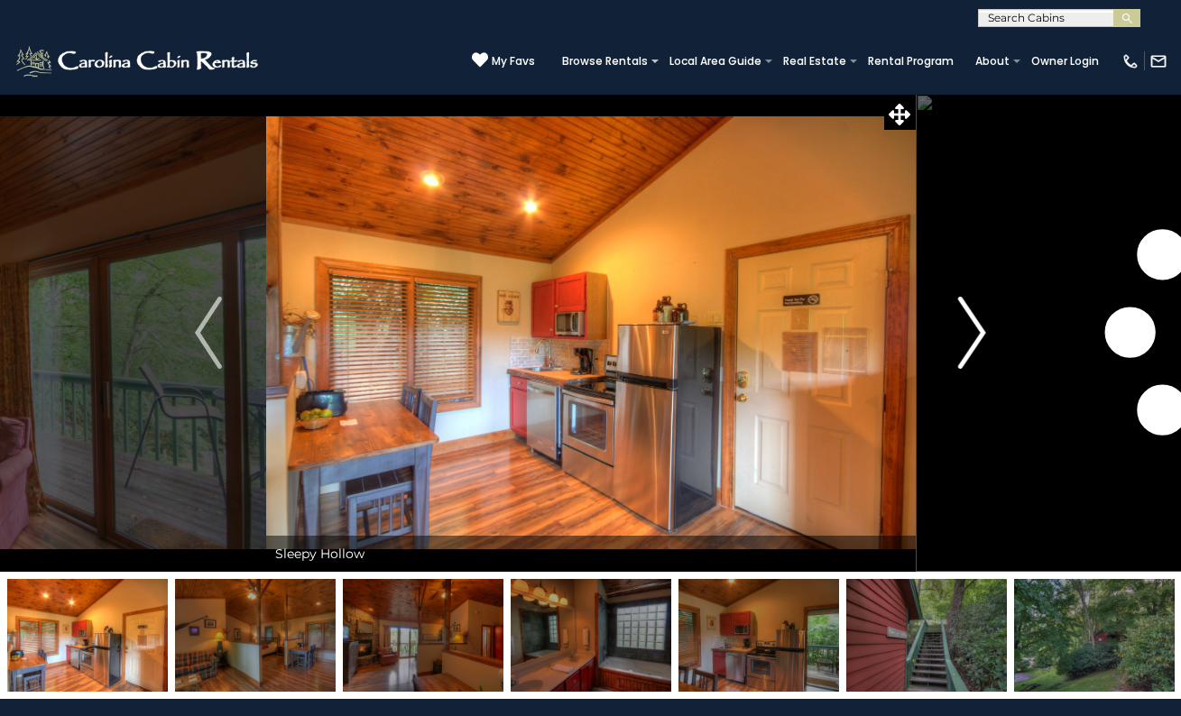
click at [976, 331] on img "Next" at bounding box center [972, 333] width 27 height 72
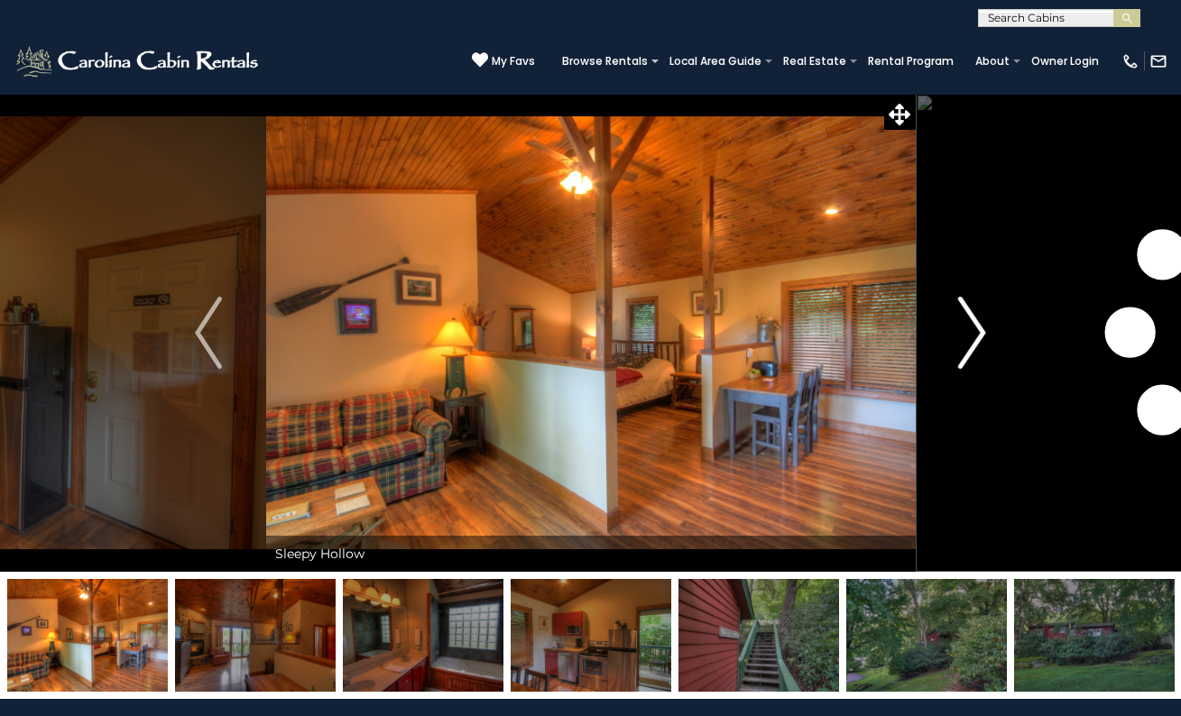
click at [976, 331] on img "Next" at bounding box center [972, 333] width 27 height 72
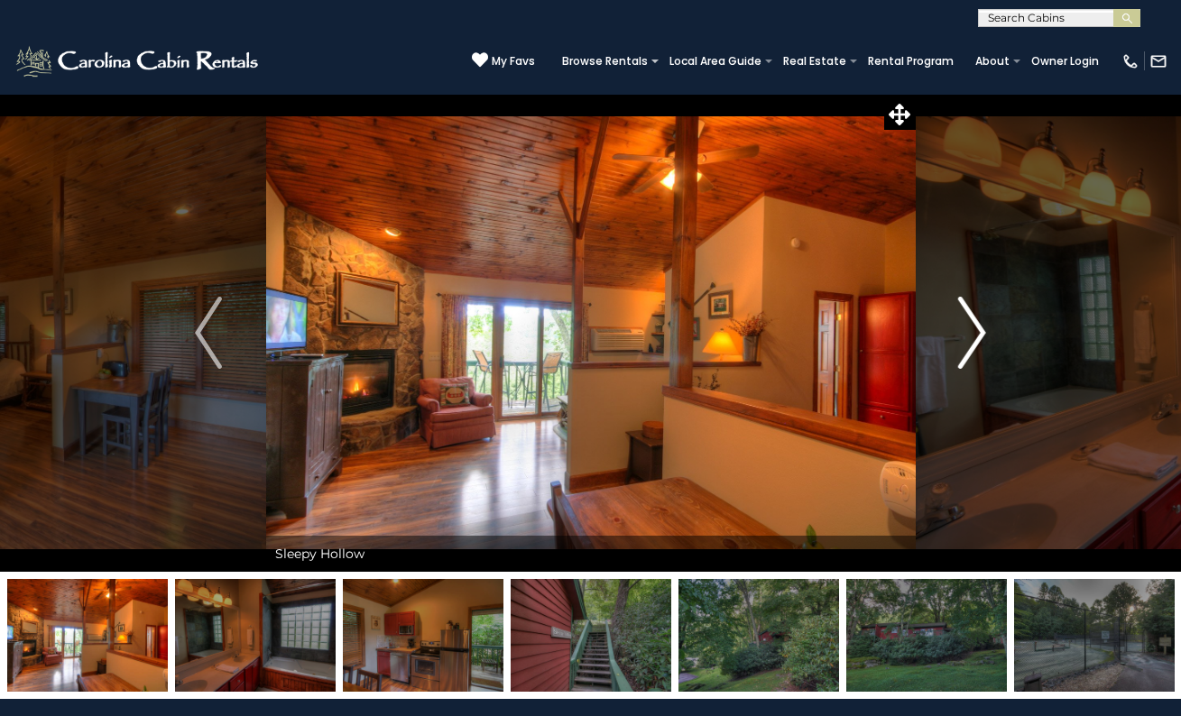
click at [976, 331] on img "Next" at bounding box center [972, 333] width 27 height 72
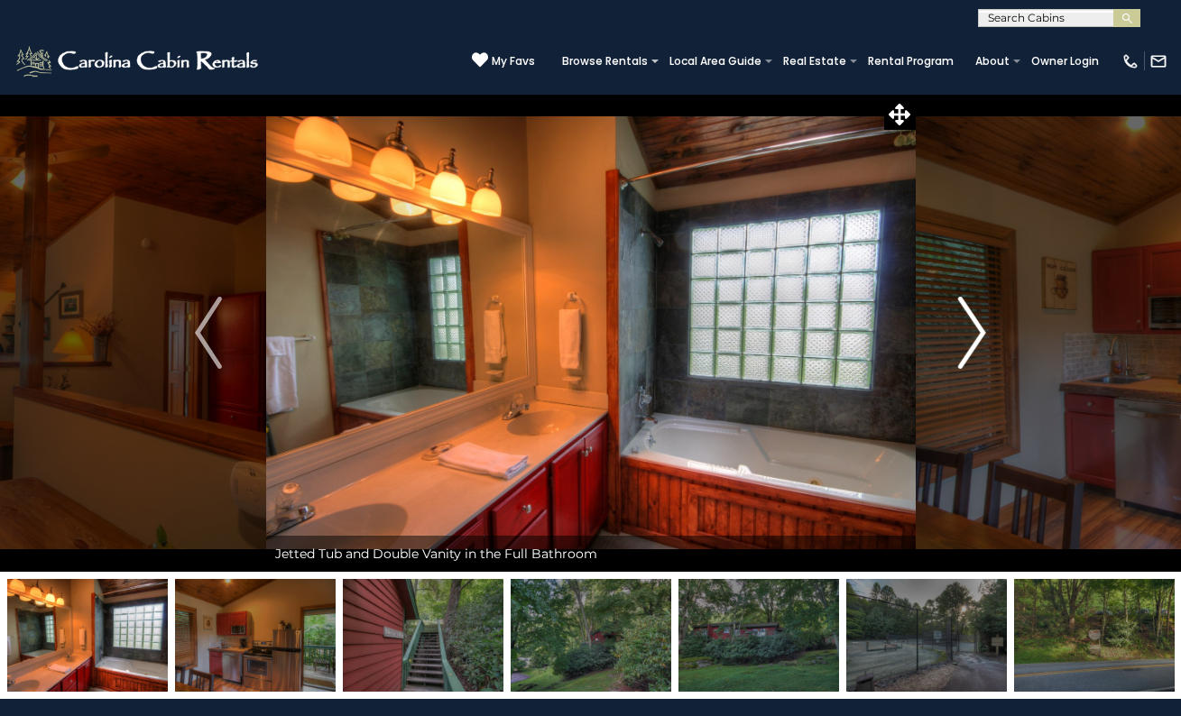
click at [976, 331] on img "Next" at bounding box center [972, 333] width 27 height 72
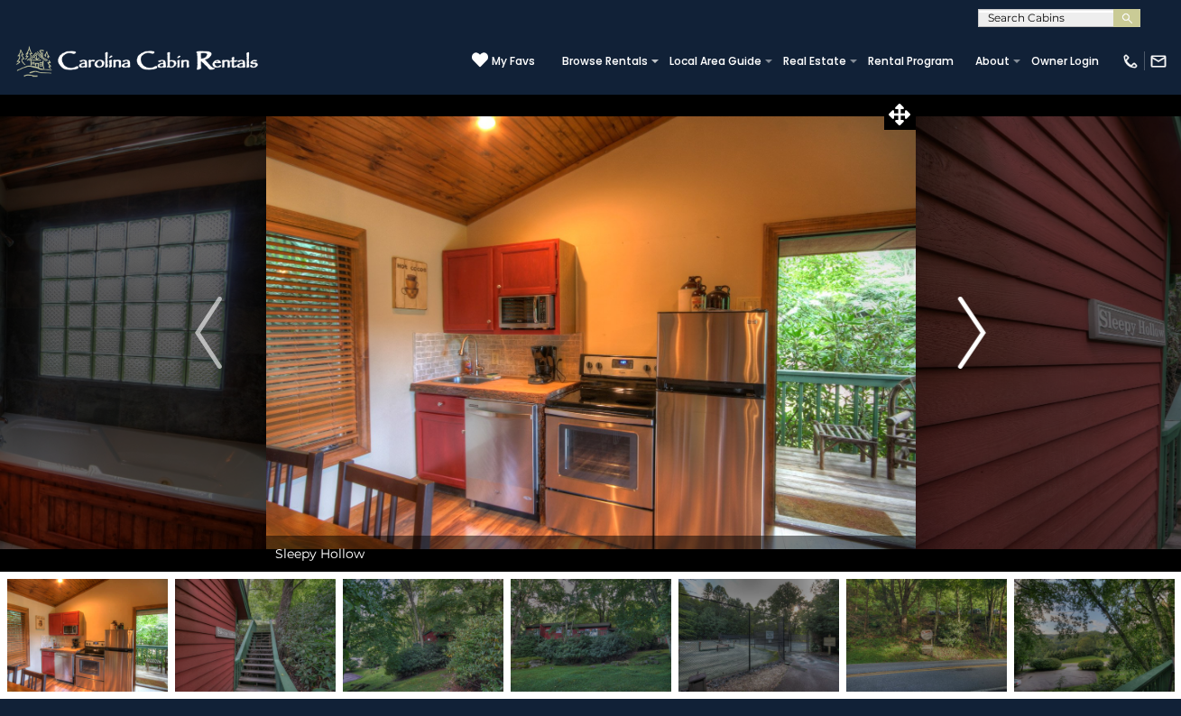
click at [976, 331] on img "Next" at bounding box center [972, 333] width 27 height 72
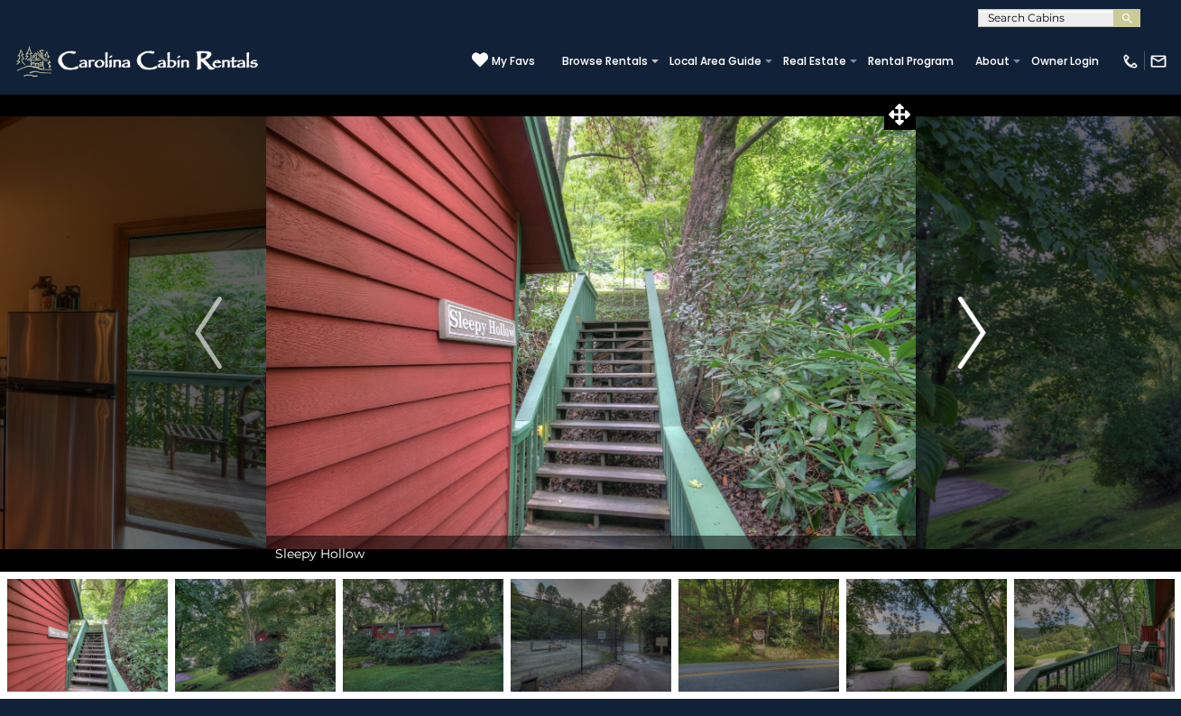
click at [976, 331] on img "Next" at bounding box center [972, 333] width 27 height 72
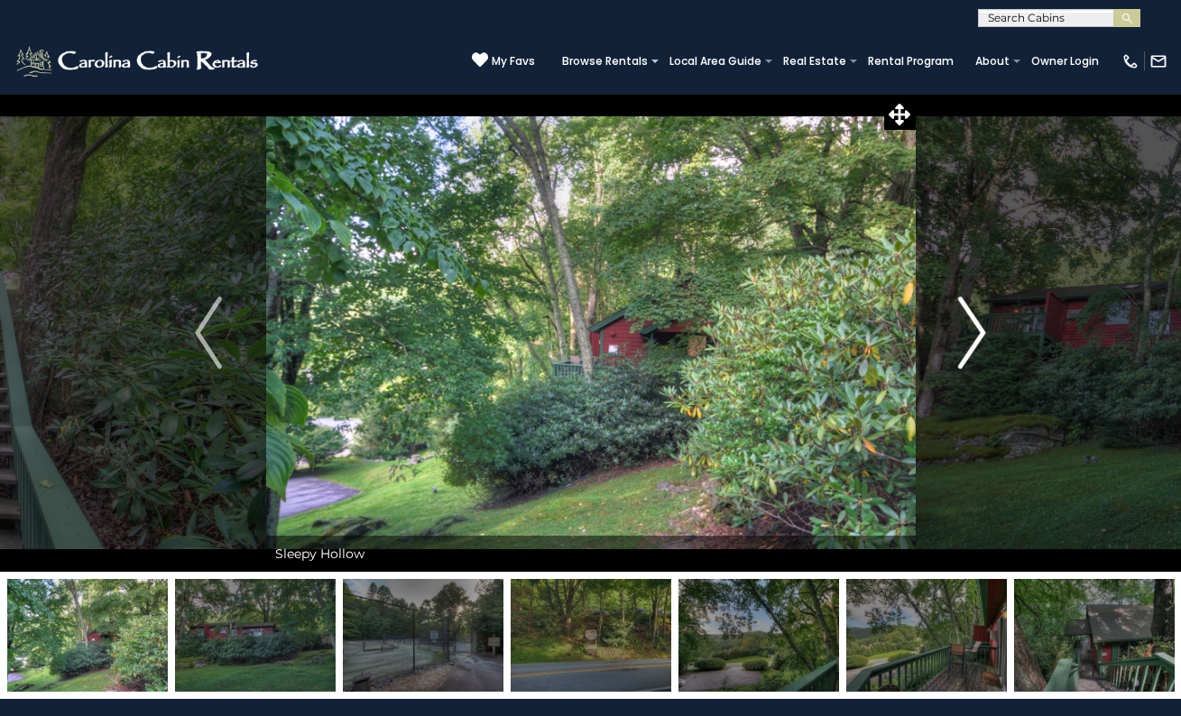
click at [976, 331] on img "Next" at bounding box center [972, 333] width 27 height 72
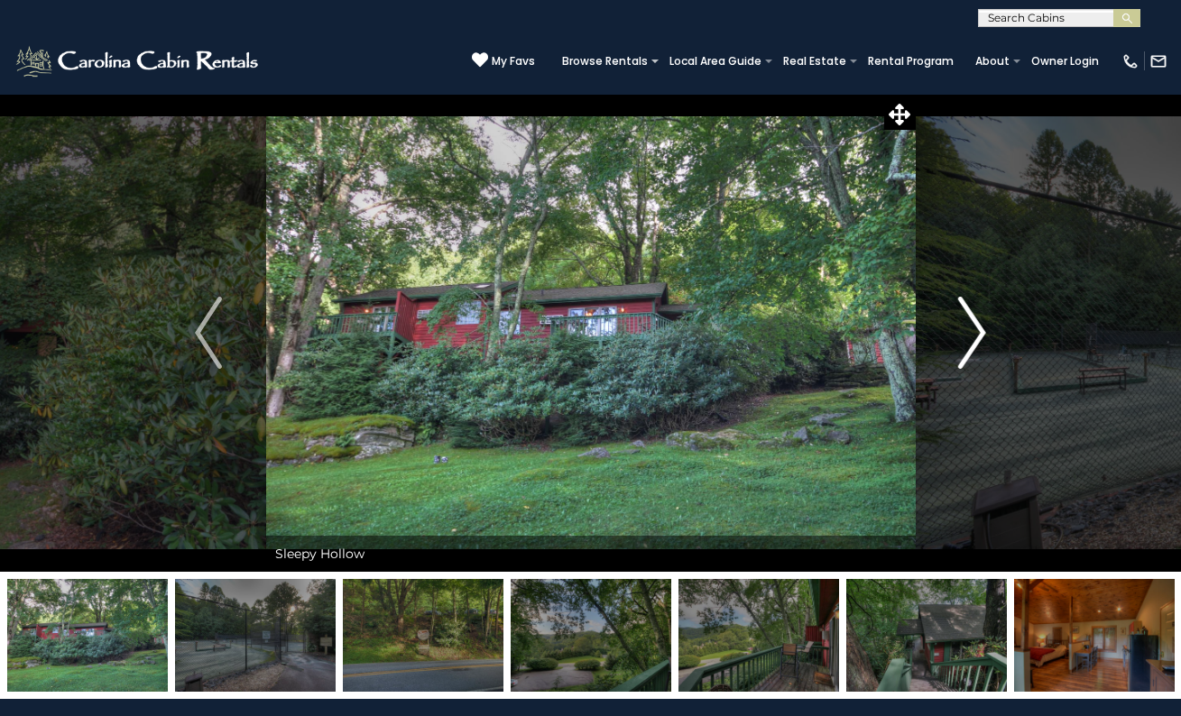
click at [976, 331] on img "Next" at bounding box center [972, 333] width 27 height 72
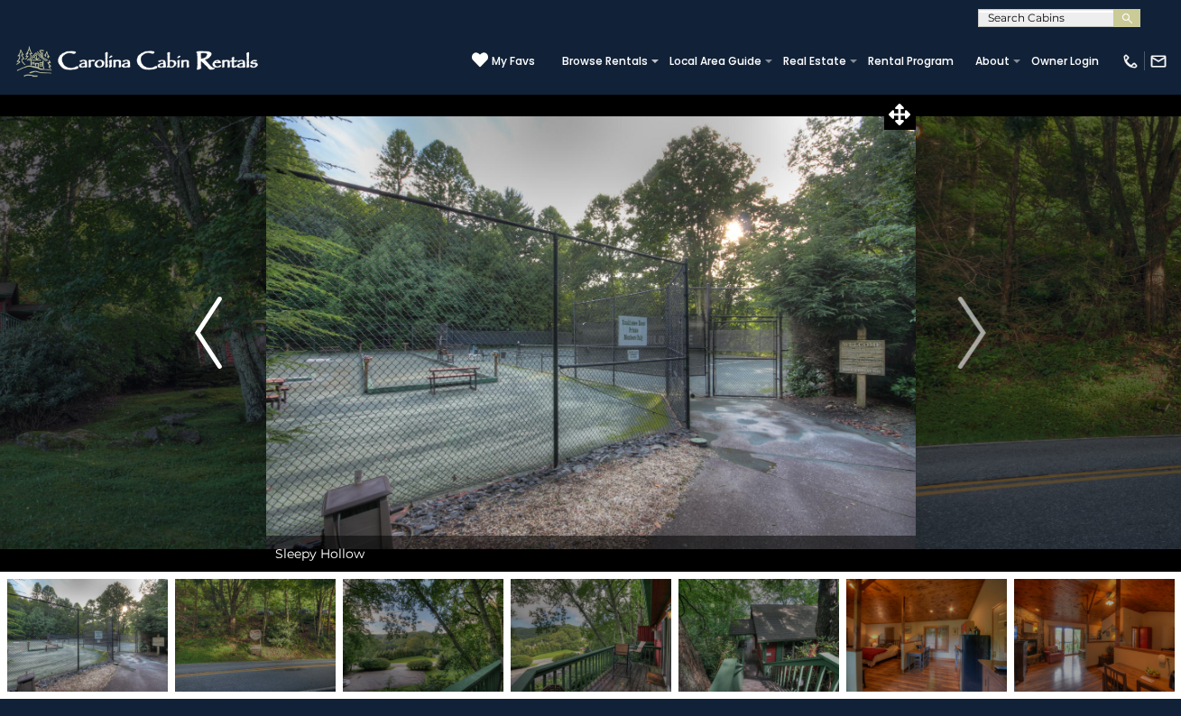
click at [196, 347] on img "Previous" at bounding box center [208, 333] width 27 height 72
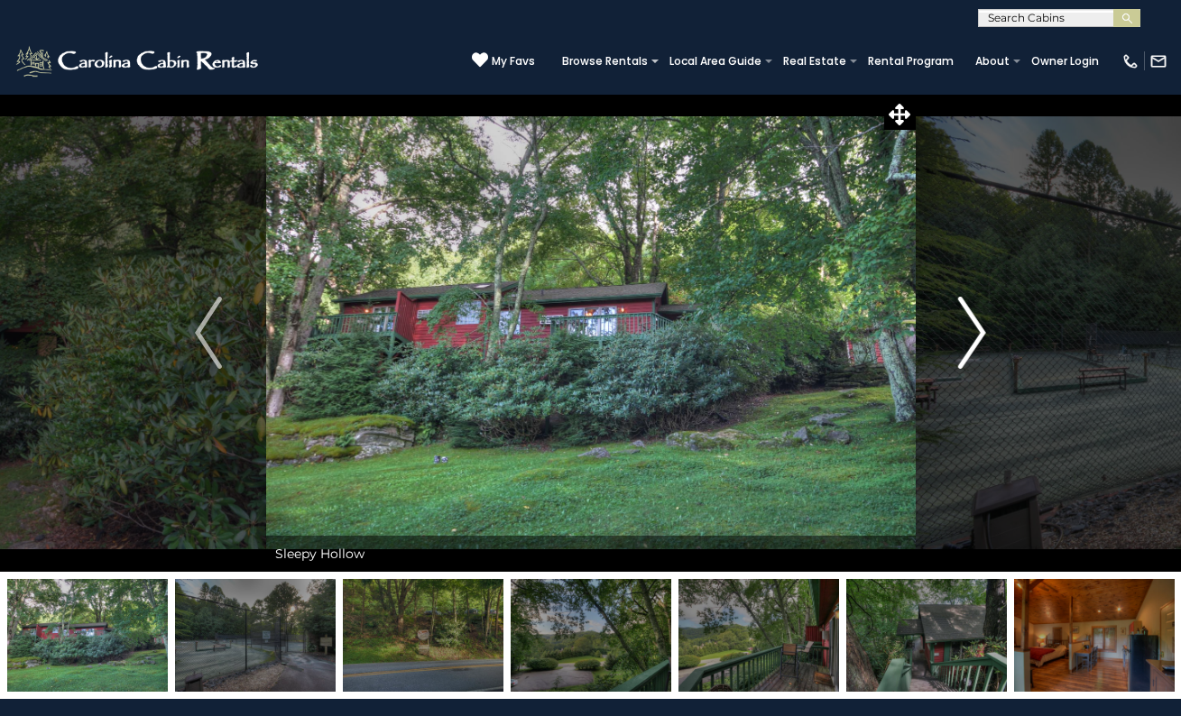
click at [980, 328] on img "Next" at bounding box center [972, 333] width 27 height 72
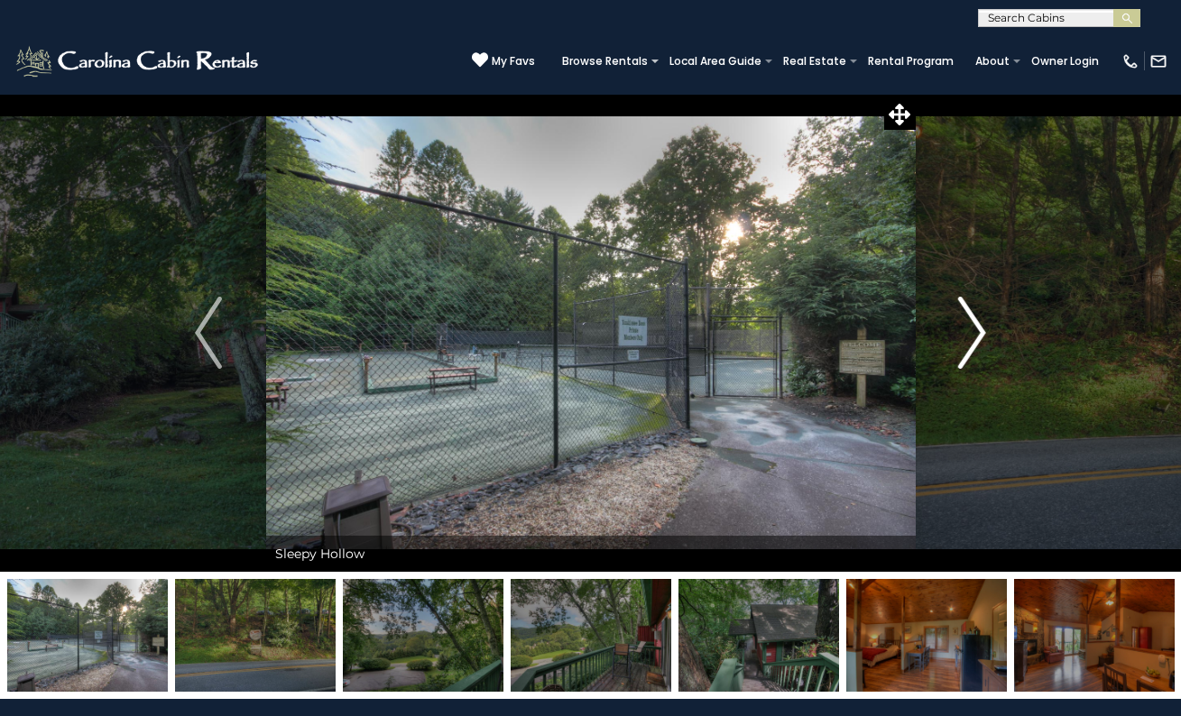
click at [980, 328] on img "Next" at bounding box center [972, 333] width 27 height 72
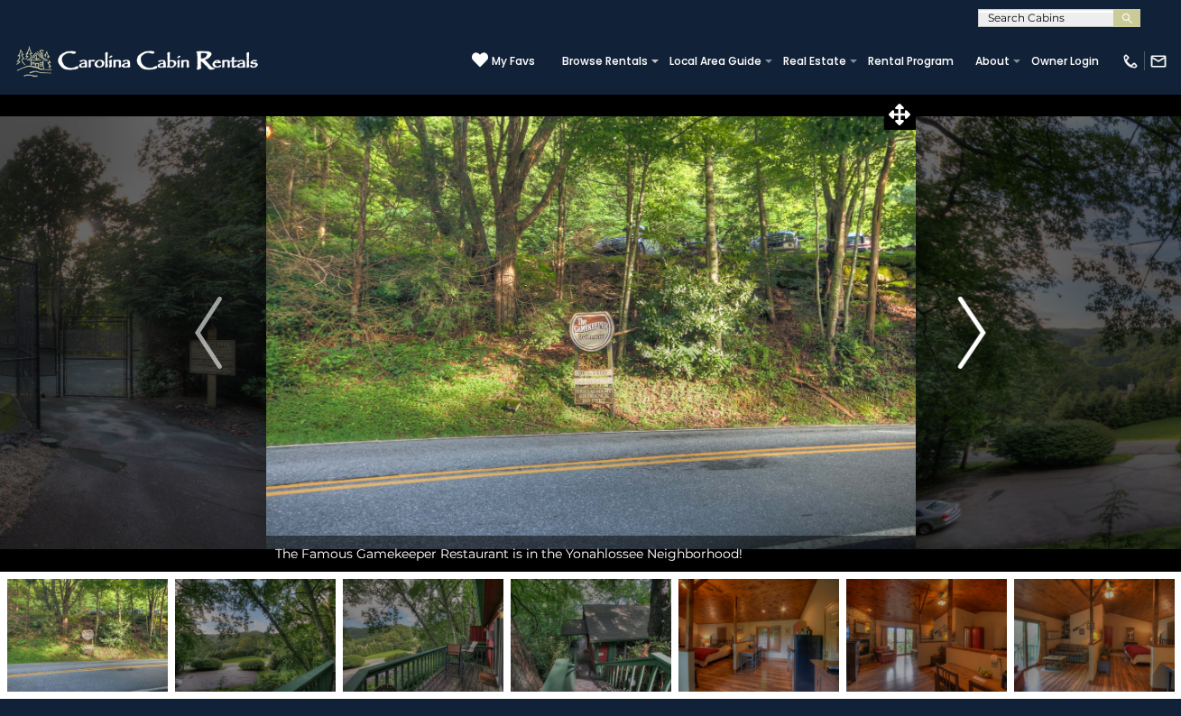
click at [980, 328] on img "Next" at bounding box center [972, 333] width 27 height 72
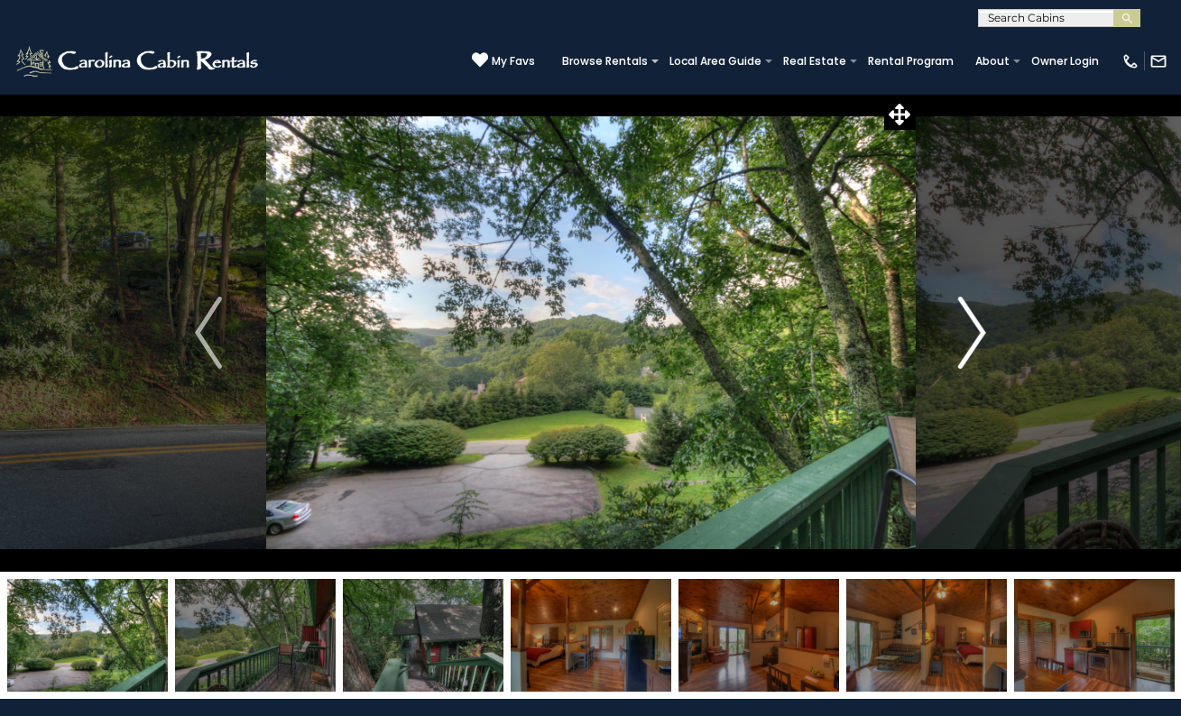
click at [980, 328] on img "Next" at bounding box center [972, 333] width 27 height 72
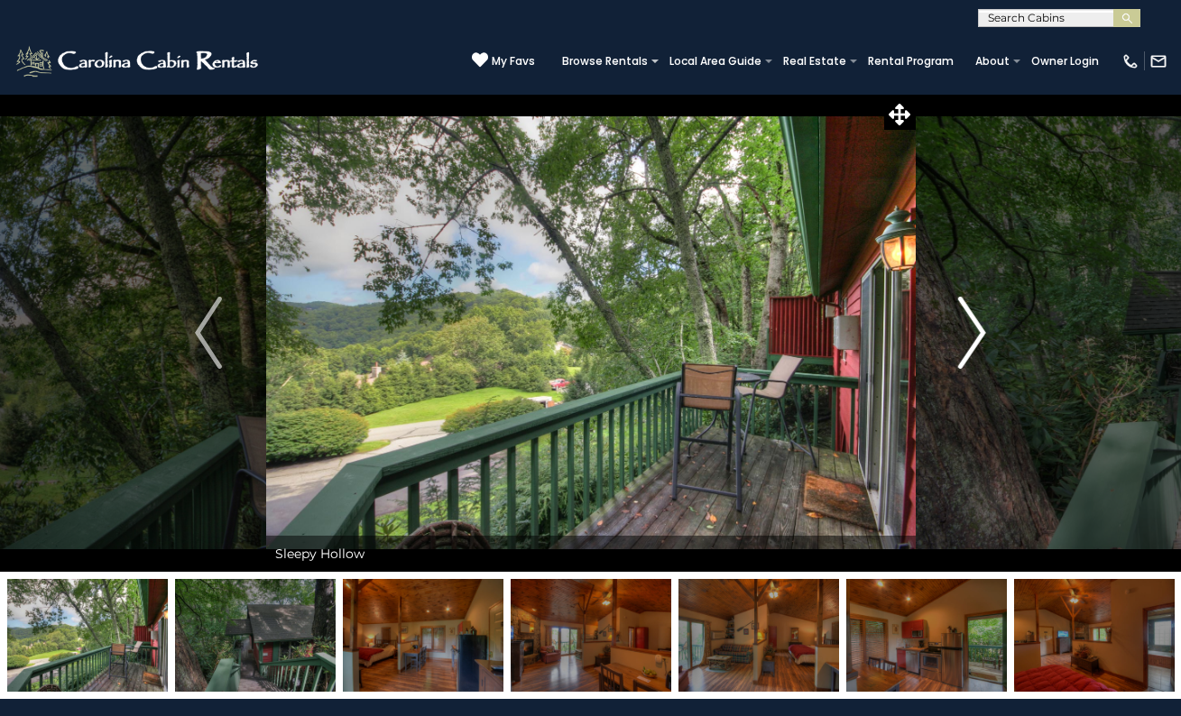
click at [980, 328] on img "Next" at bounding box center [972, 333] width 27 height 72
